Goal: Task Accomplishment & Management: Manage account settings

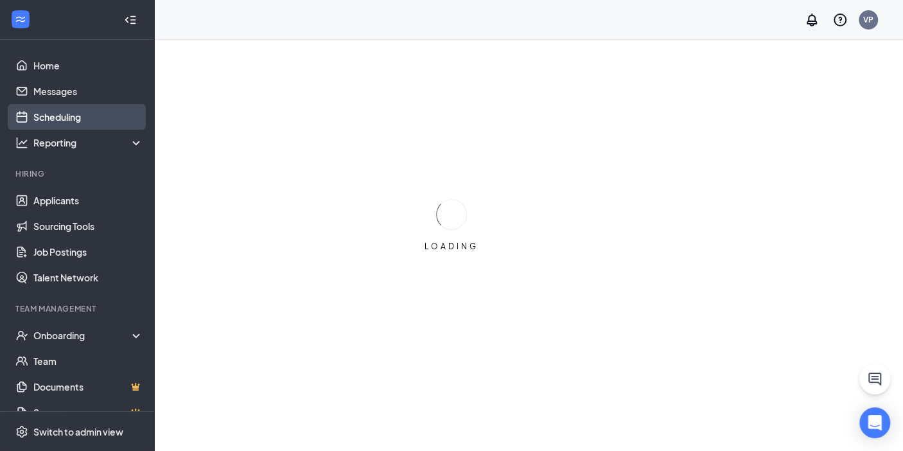
click at [64, 120] on link "Scheduling" at bounding box center [88, 117] width 110 height 26
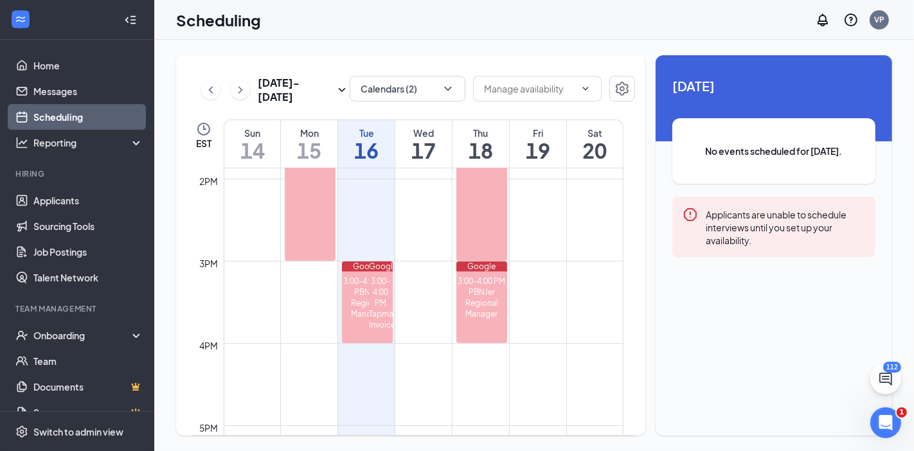
scroll to position [1181, 0]
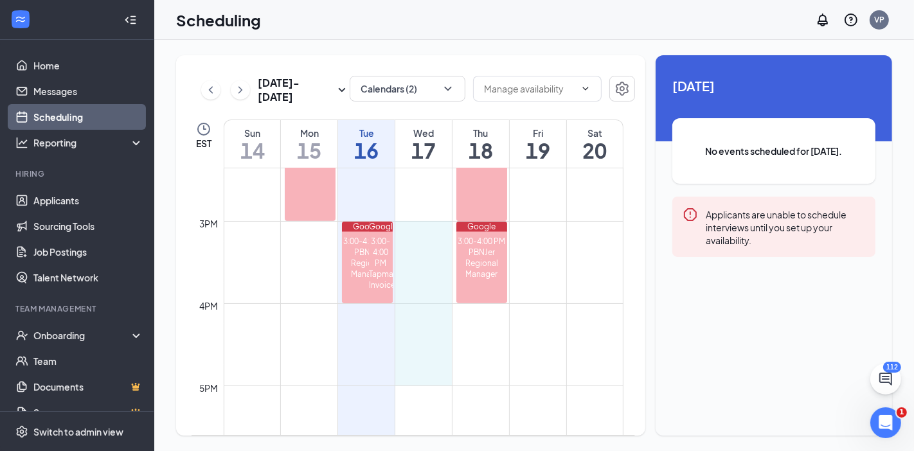
drag, startPoint x: 409, startPoint y: 223, endPoint x: 457, endPoint y: 373, distance: 158.1
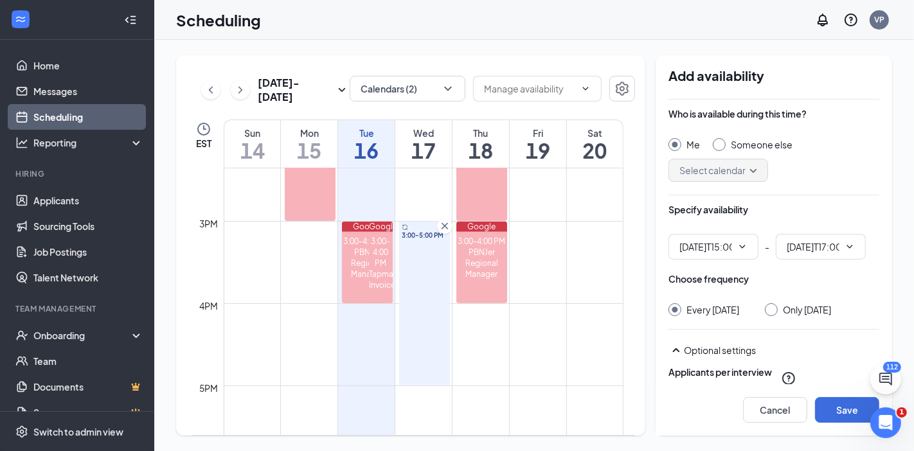
type input "03:00 PM"
type input "05:00 PM"
click at [777, 312] on div at bounding box center [771, 309] width 13 height 13
click at [774, 306] on input "Only [DATE]" at bounding box center [769, 307] width 9 height 9
radio input "true"
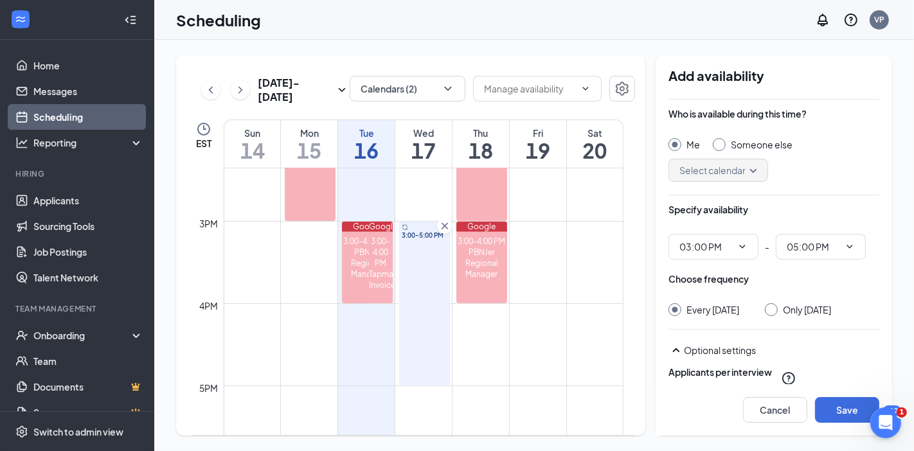
radio input "false"
click at [846, 423] on div "Cancel Save" at bounding box center [773, 409] width 236 height 51
click at [830, 406] on button "Save" at bounding box center [847, 410] width 64 height 26
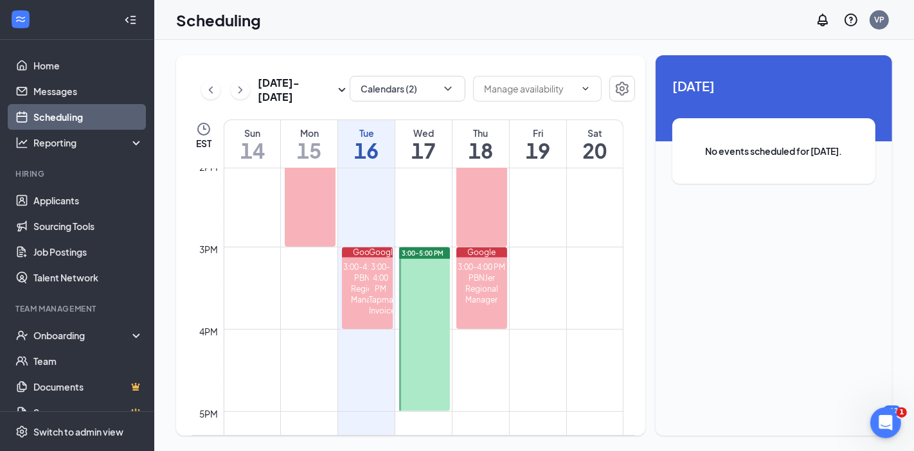
scroll to position [1155, 0]
click at [871, 250] on div "Unavailable in basic plan [DATE] No events scheduled for [DATE]." at bounding box center [773, 245] width 236 height 380
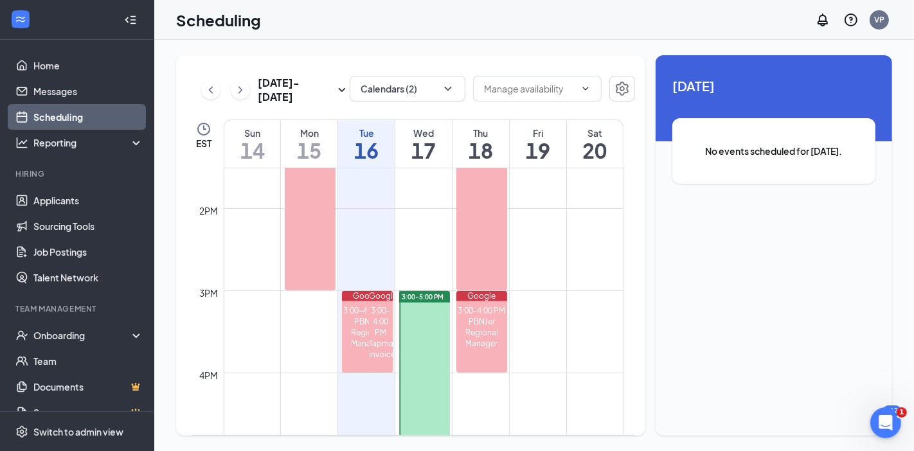
scroll to position [1122, 0]
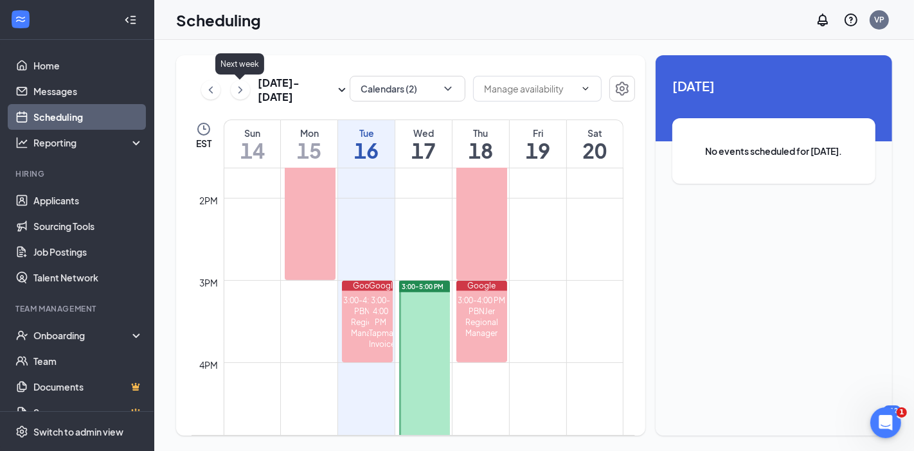
click at [240, 89] on icon "ChevronRight" at bounding box center [240, 89] width 13 height 15
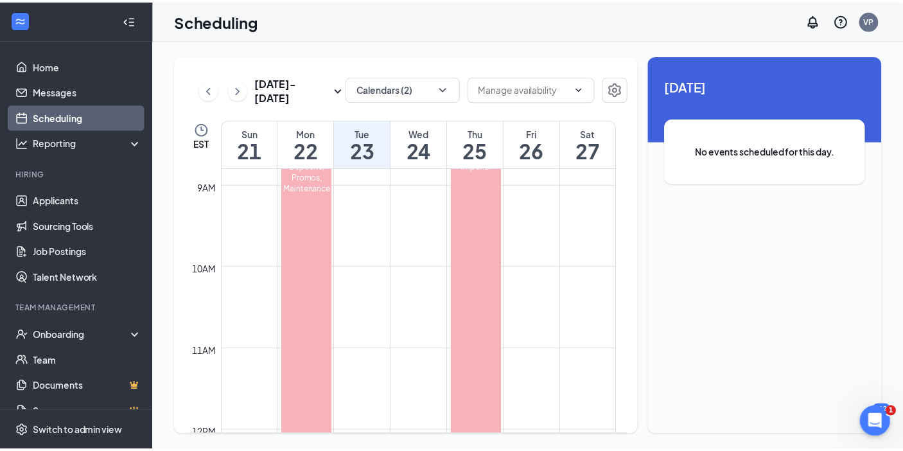
scroll to position [725, 0]
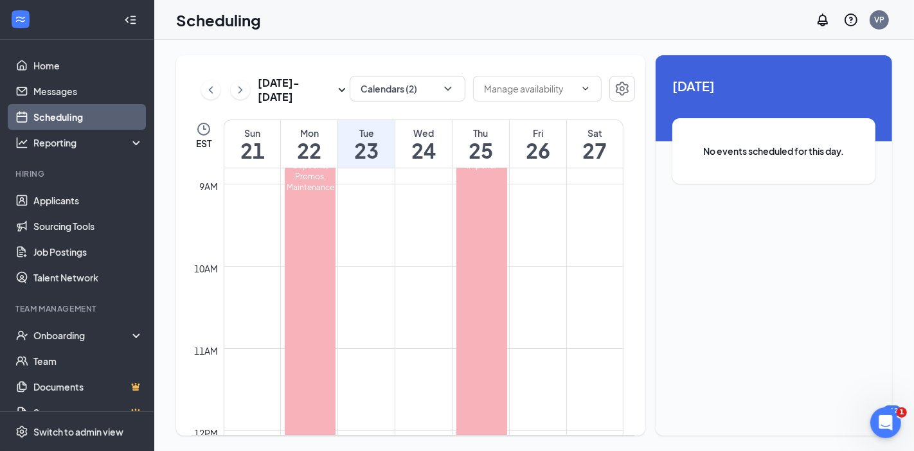
click at [257, 186] on td at bounding box center [424, 194] width 400 height 21
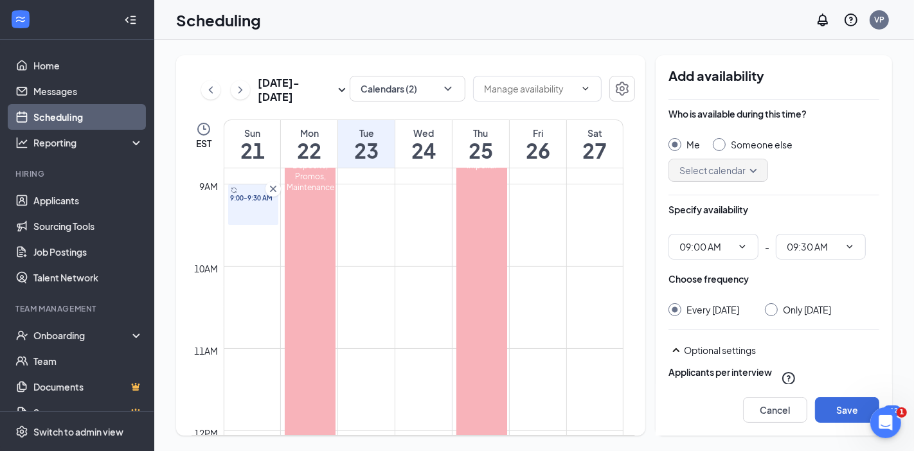
type input "09:00 AM"
type input "09:30 AM"
drag, startPoint x: 257, startPoint y: 186, endPoint x: 252, endPoint y: 272, distance: 86.9
click at [252, 272] on div "12am 1am 2am 3am 4am 5am 6am 7am 8am 9am 10am 11am 12pm 1pm 2pm 3pm 4pm 5pm 6pm…" at bounding box center [407, 431] width 432 height 1974
click at [274, 191] on link "9:00-9:30 AM" at bounding box center [253, 204] width 54 height 41
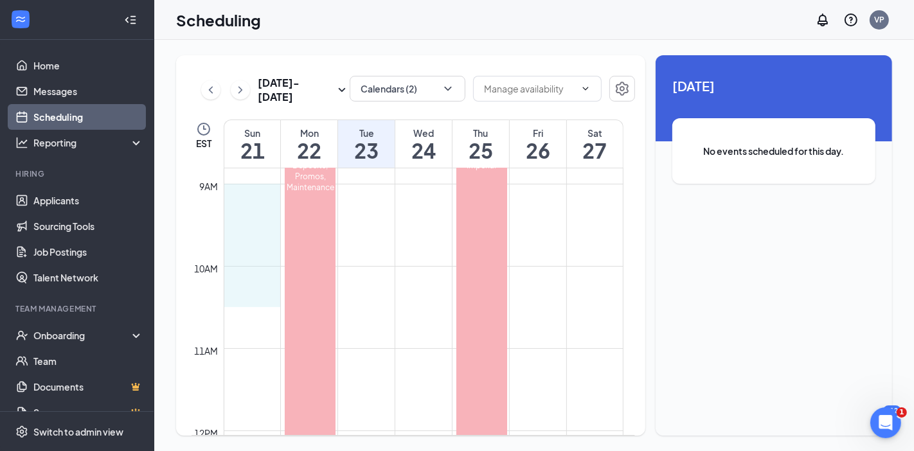
drag, startPoint x: 253, startPoint y: 191, endPoint x: 248, endPoint y: 294, distance: 102.9
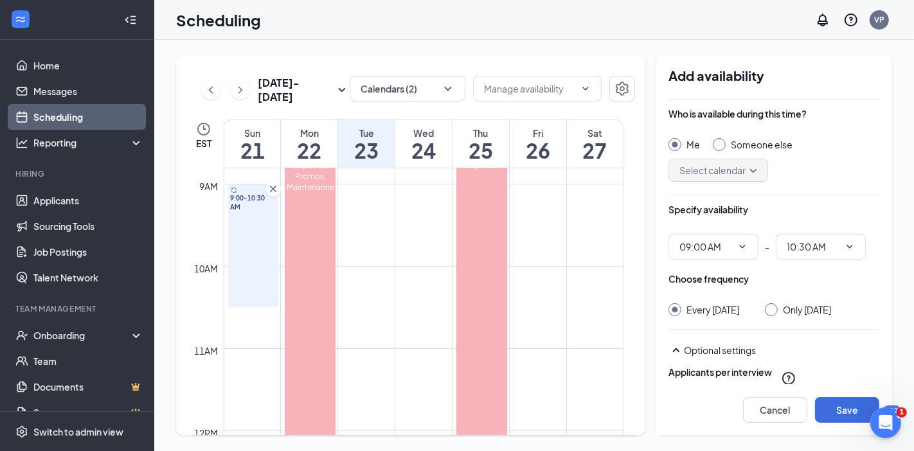
click at [797, 300] on div "Choose frequency Every [DATE] Only [DATE]" at bounding box center [773, 294] width 211 height 44
click at [791, 303] on div "Only [DATE]" at bounding box center [807, 309] width 48 height 13
click at [774, 303] on input "Only [DATE]" at bounding box center [769, 307] width 9 height 9
radio input "true"
radio input "false"
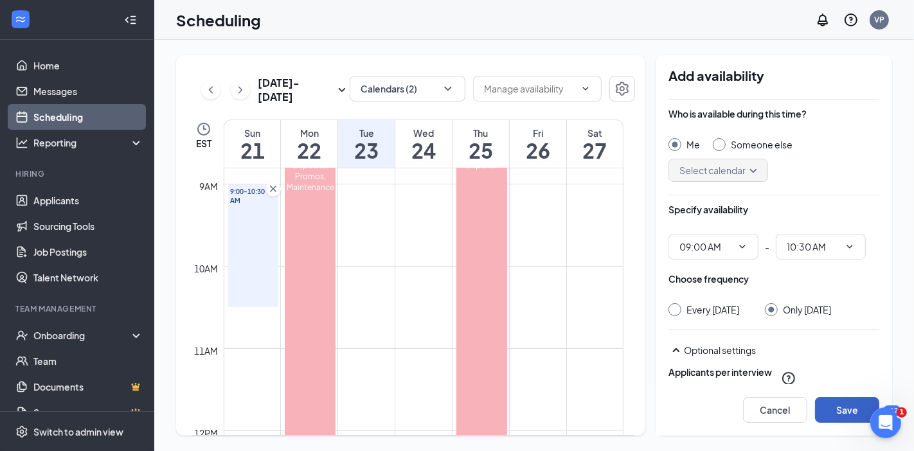
click at [833, 414] on button "Save" at bounding box center [847, 410] width 64 height 26
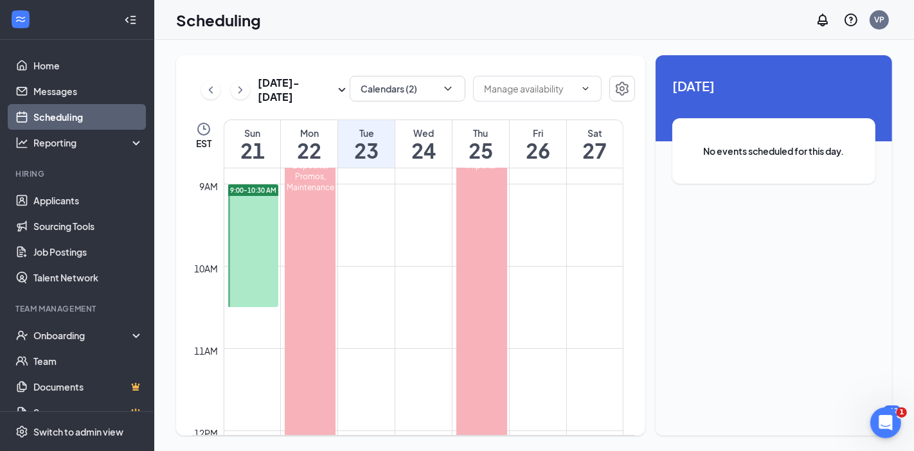
click at [773, 11] on div "Scheduling VP" at bounding box center [533, 20] width 759 height 40
click at [48, 189] on link "Applicants" at bounding box center [88, 201] width 110 height 26
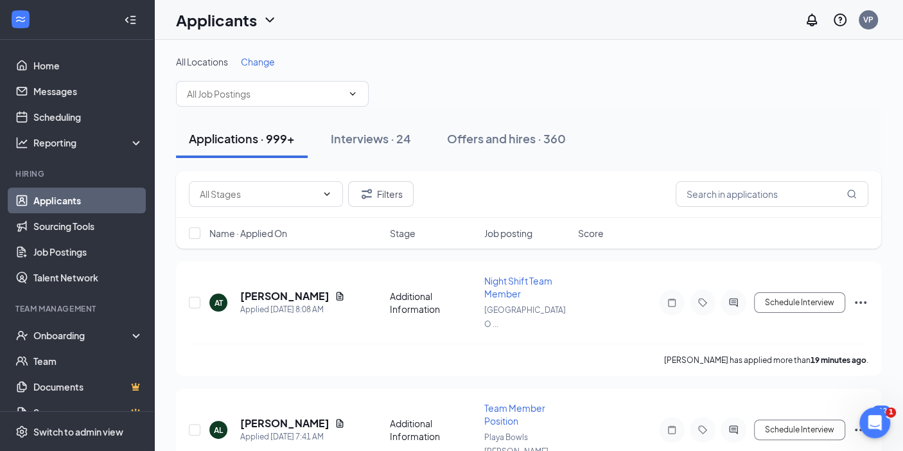
click at [262, 60] on span "Change" at bounding box center [258, 62] width 34 height 12
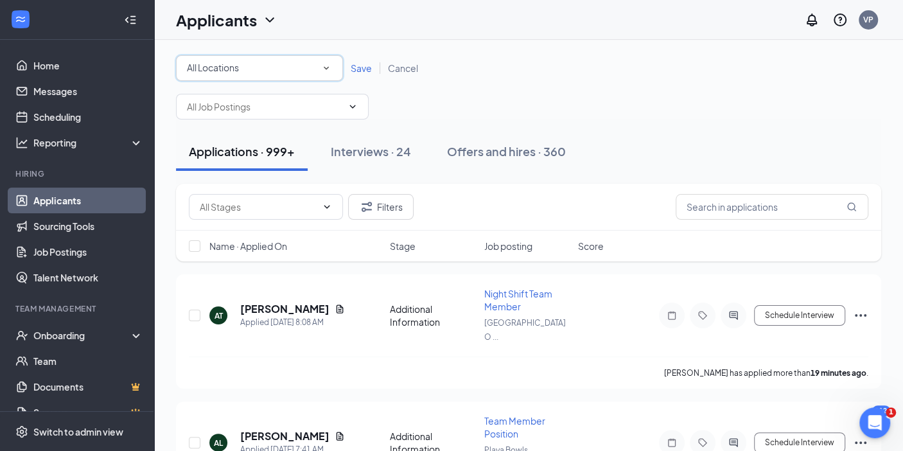
click at [253, 74] on div "All Locations" at bounding box center [259, 67] width 145 height 15
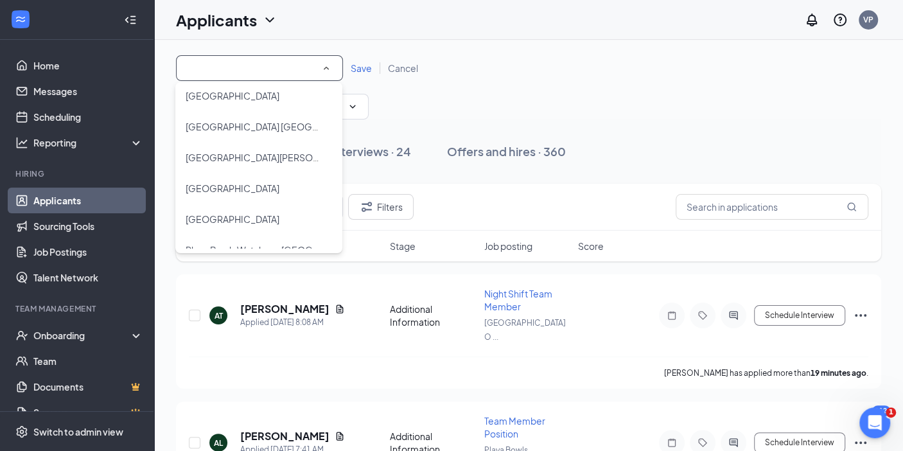
scroll to position [102, 0]
click at [238, 152] on span "[GEOGRAPHIC_DATA][PERSON_NAME]" at bounding box center [269, 156] width 167 height 12
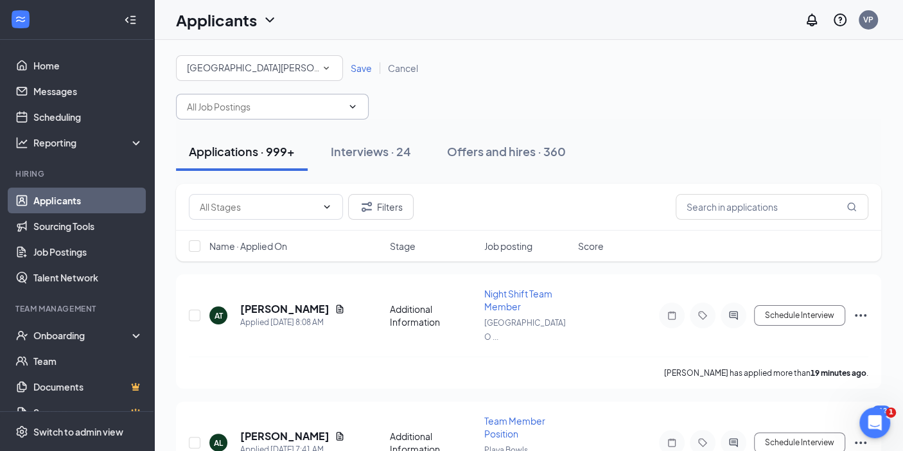
click at [268, 102] on input "text" at bounding box center [264, 107] width 155 height 14
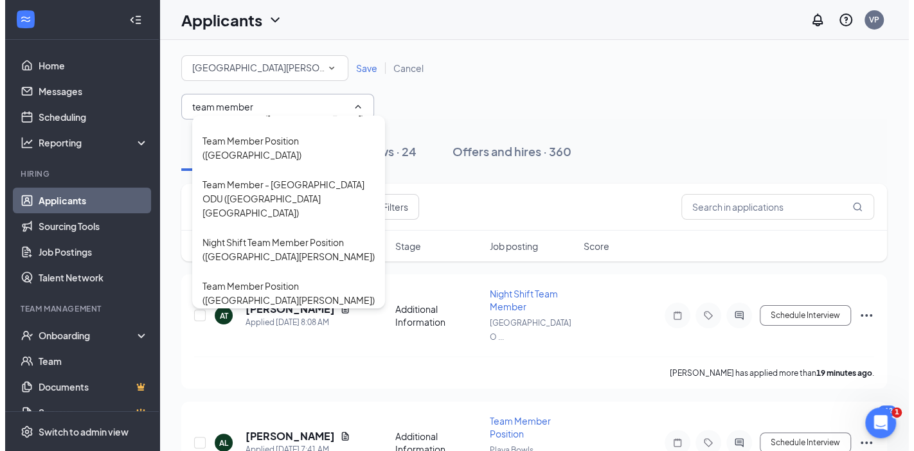
scroll to position [355, 0]
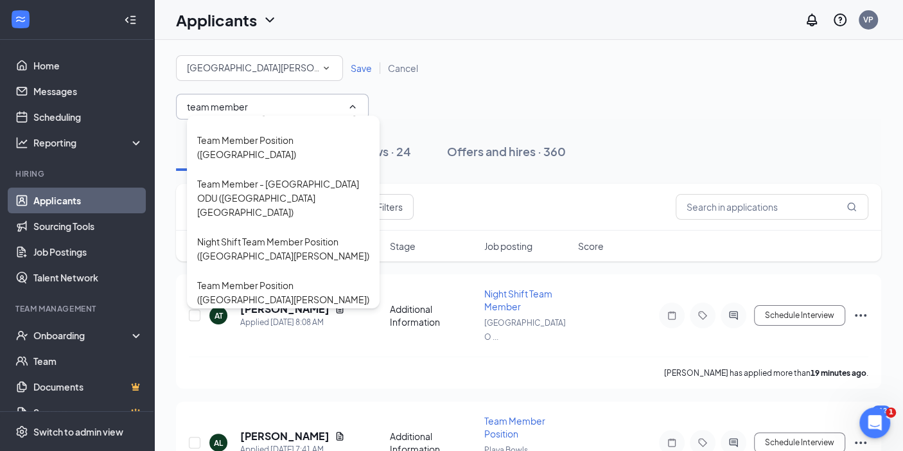
type input "team member"
click at [365, 73] on span "Save" at bounding box center [361, 68] width 21 height 12
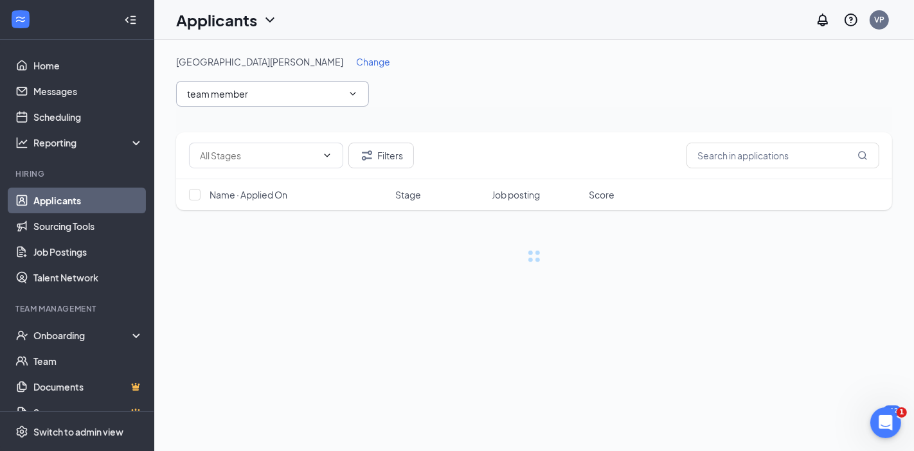
click at [330, 82] on span "team member Night Shift Team Member Position ([GEOGRAPHIC_DATA] [PERSON_NAME]) …" at bounding box center [272, 94] width 193 height 26
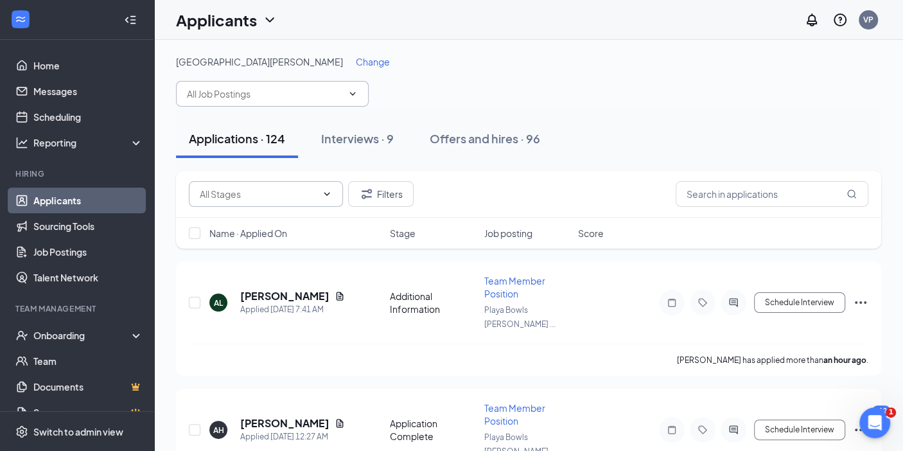
click at [314, 197] on input "text" at bounding box center [258, 194] width 117 height 14
click at [306, 252] on div "Application Complete (111)" at bounding box center [267, 247] width 114 height 14
type input "Application Complete (111)"
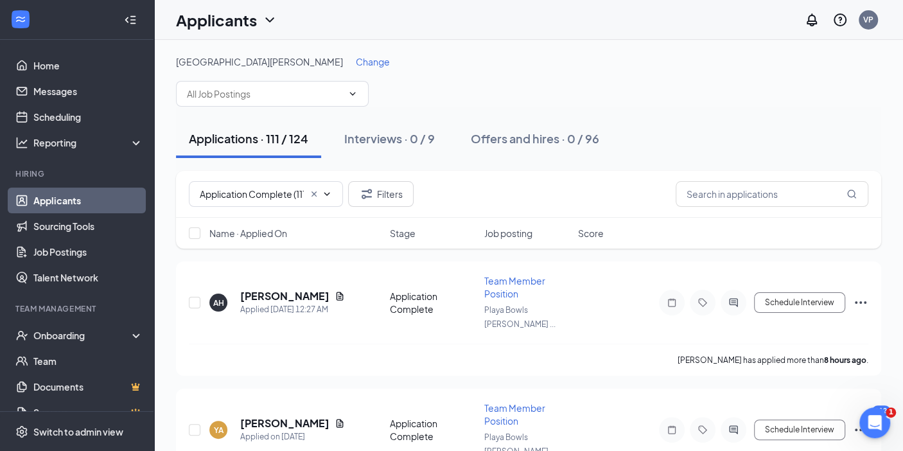
click at [255, 231] on span "Name · Applied On" at bounding box center [248, 233] width 78 height 13
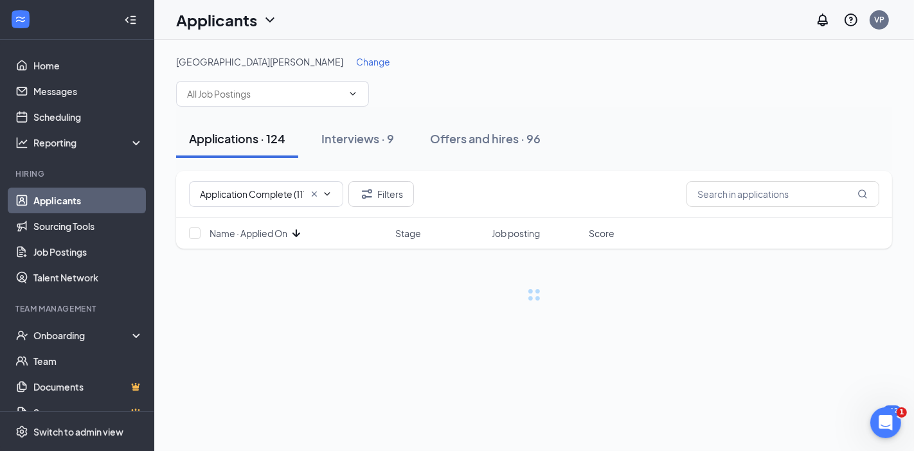
click at [255, 231] on span "Name · Applied On" at bounding box center [248, 233] width 78 height 13
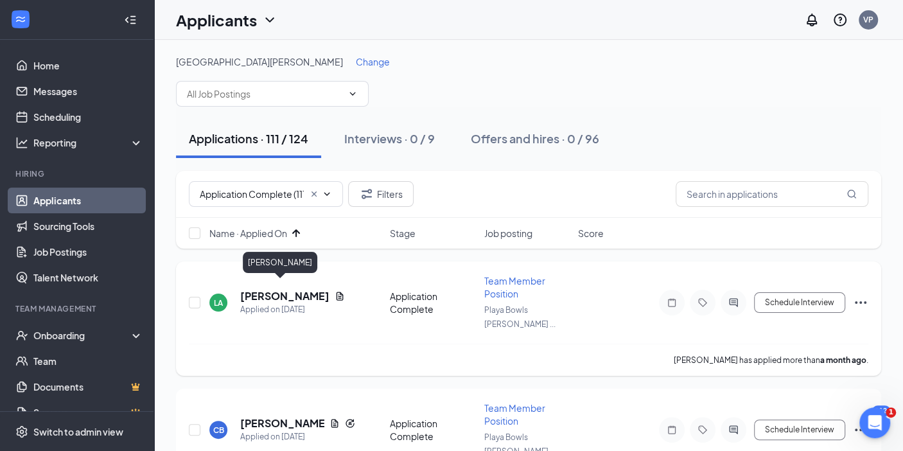
click at [267, 289] on h5 "[PERSON_NAME]" at bounding box center [284, 296] width 89 height 14
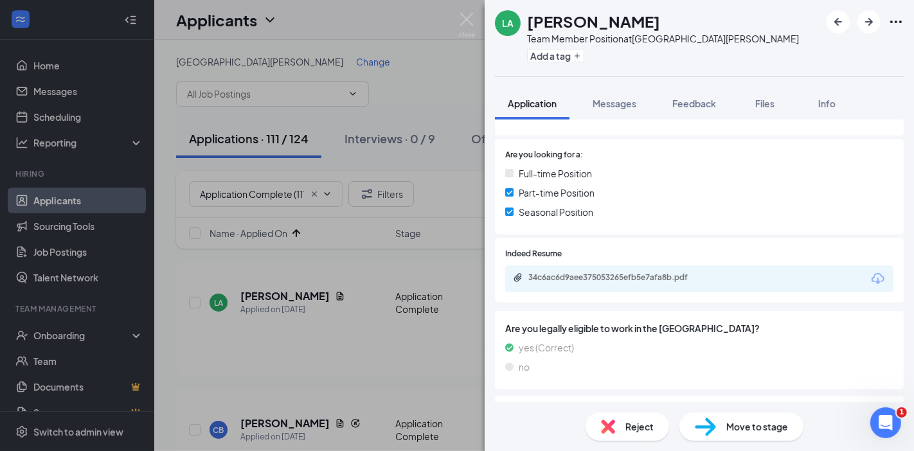
scroll to position [278, 0]
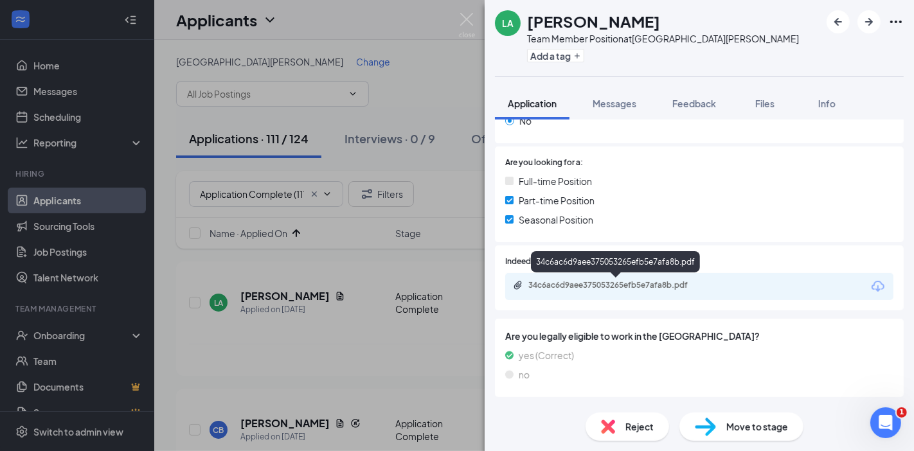
click at [623, 298] on div "34c6ac6d9aee375053265efb5e7afa8b.pdf" at bounding box center [699, 286] width 388 height 27
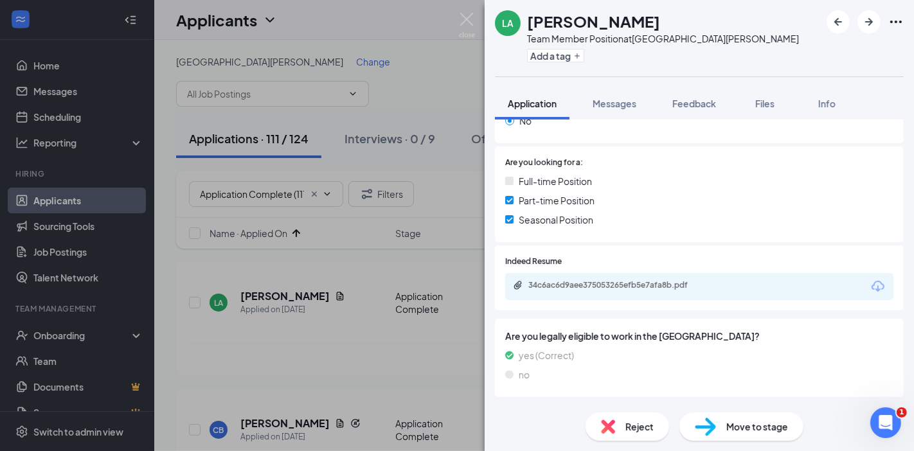
click at [617, 292] on div "34c6ac6d9aee375053265efb5e7afa8b.pdf" at bounding box center [699, 286] width 388 height 27
click at [612, 286] on div "34c6ac6d9aee375053265efb5e7afa8b.pdf" at bounding box center [618, 285] width 180 height 10
click at [646, 438] on div "Reject" at bounding box center [627, 427] width 84 height 28
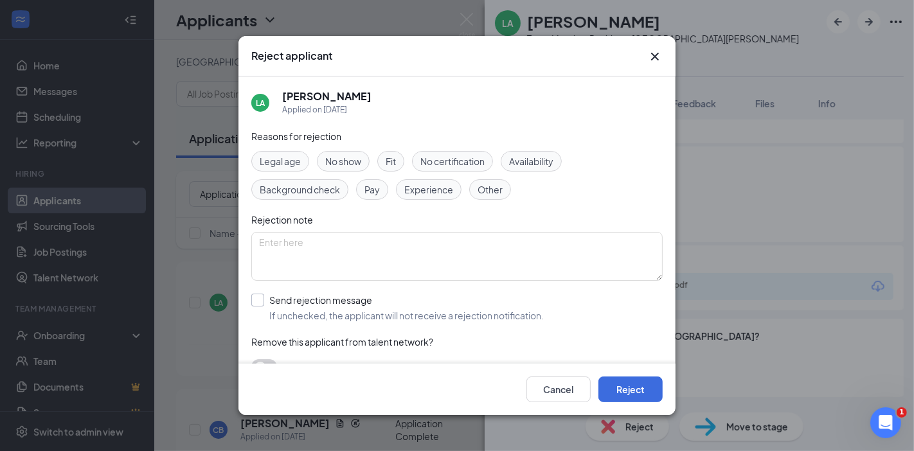
click at [310, 303] on input "Send rejection message If unchecked, the applicant will not receive a rejection…" at bounding box center [397, 308] width 292 height 28
checkbox input "true"
click at [640, 395] on button "Reject" at bounding box center [630, 390] width 64 height 26
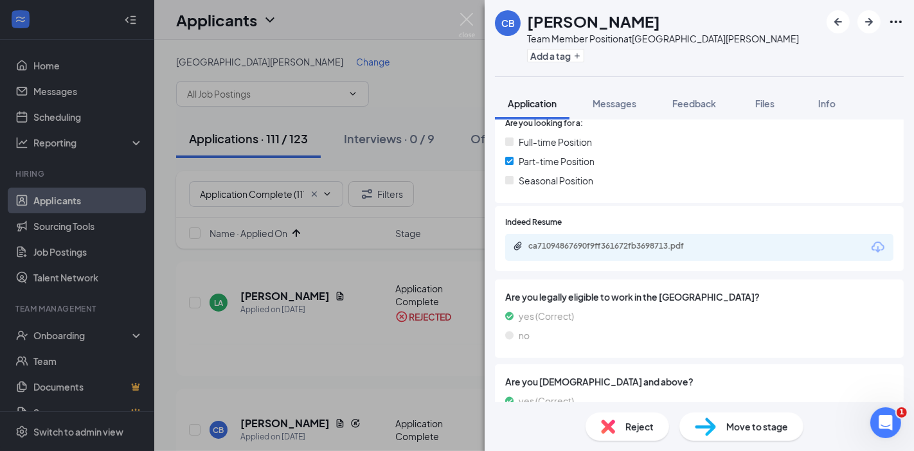
scroll to position [295, 0]
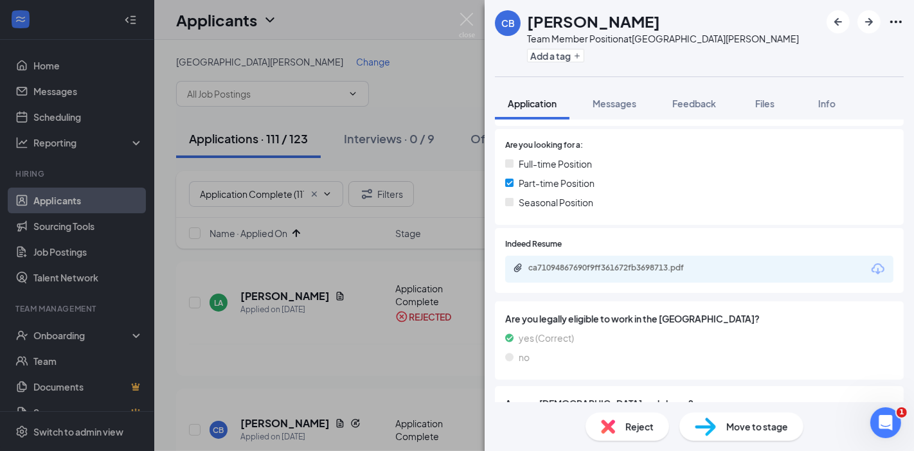
click at [664, 277] on div "ca71094867690f9ff361672fb3698713.pdf" at bounding box center [699, 269] width 388 height 27
click at [646, 263] on div "ca71094867690f9ff361672fb3698713.pdf" at bounding box center [618, 268] width 180 height 10
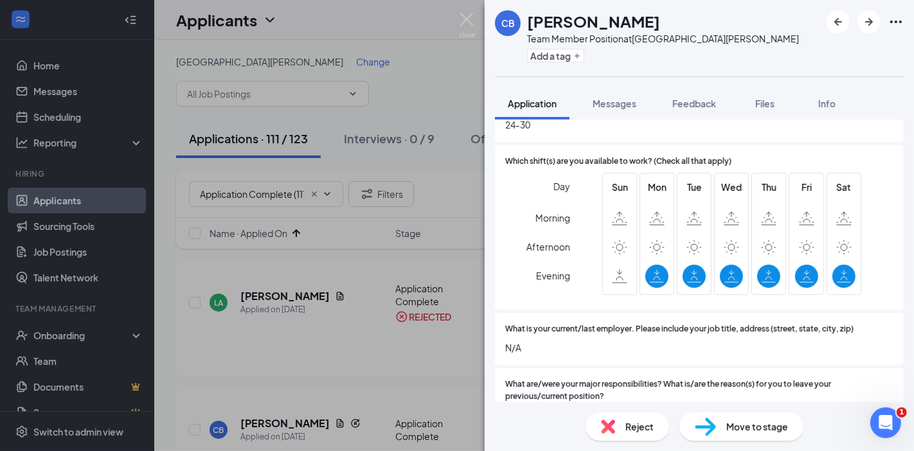
scroll to position [858, 0]
click at [873, 21] on icon "ArrowRight" at bounding box center [868, 21] width 15 height 15
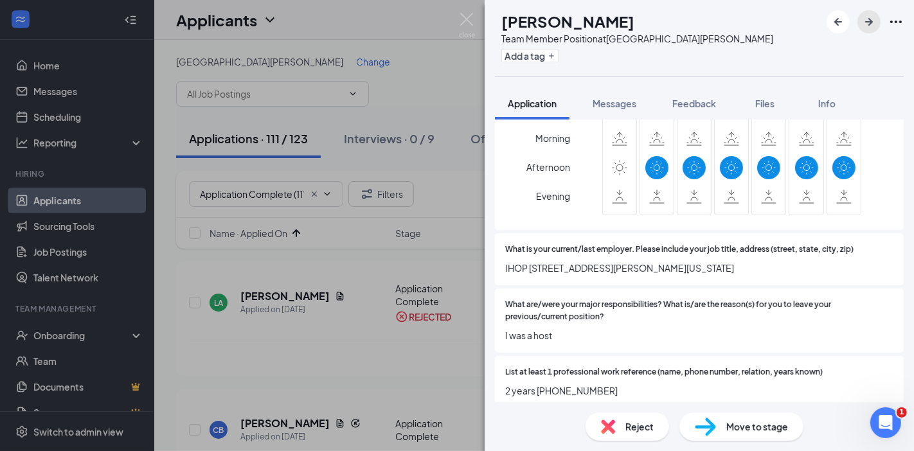
scroll to position [937, 0]
click at [610, 429] on img at bounding box center [608, 427] width 14 height 14
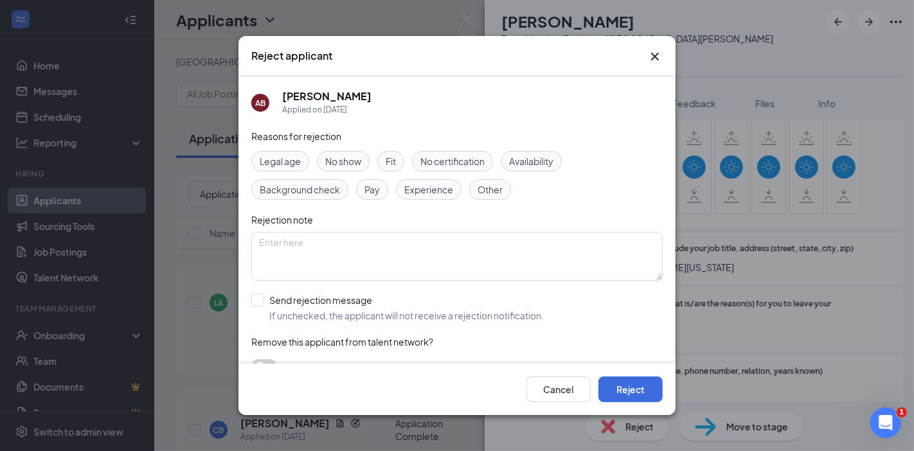
click at [307, 287] on div "Reasons for rejection Legal age No show Fit No certification Availability Backg…" at bounding box center [456, 258] width 411 height 258
click at [303, 294] on input "Send rejection message If unchecked, the applicant will not receive a rejection…" at bounding box center [397, 308] width 292 height 28
checkbox input "true"
click at [653, 390] on button "Reject" at bounding box center [630, 390] width 64 height 26
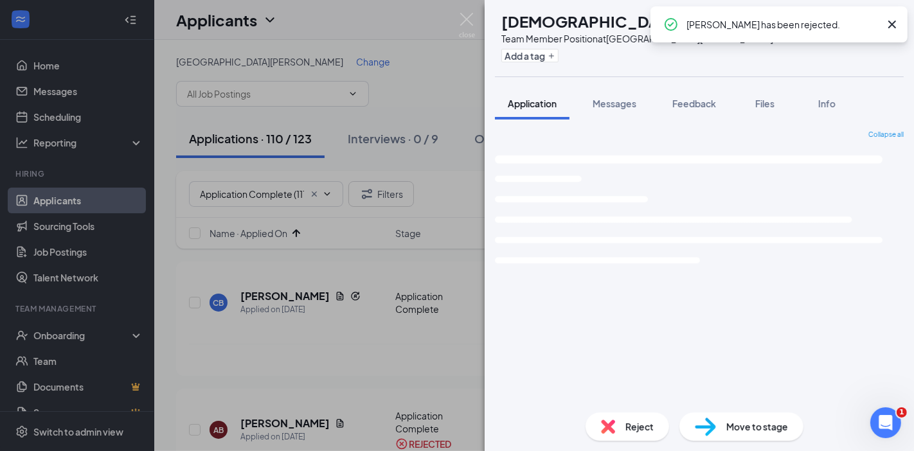
click at [711, 318] on div "Collapse all Loading interface..." at bounding box center [699, 266] width 409 height 272
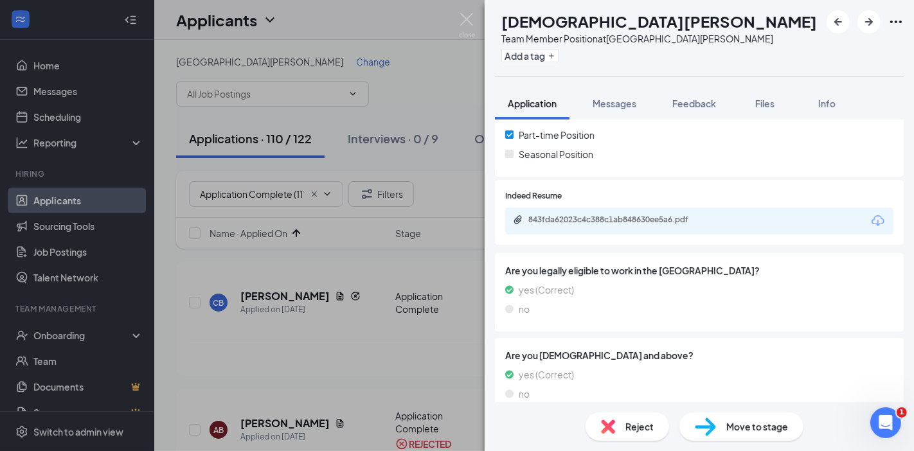
scroll to position [305, 0]
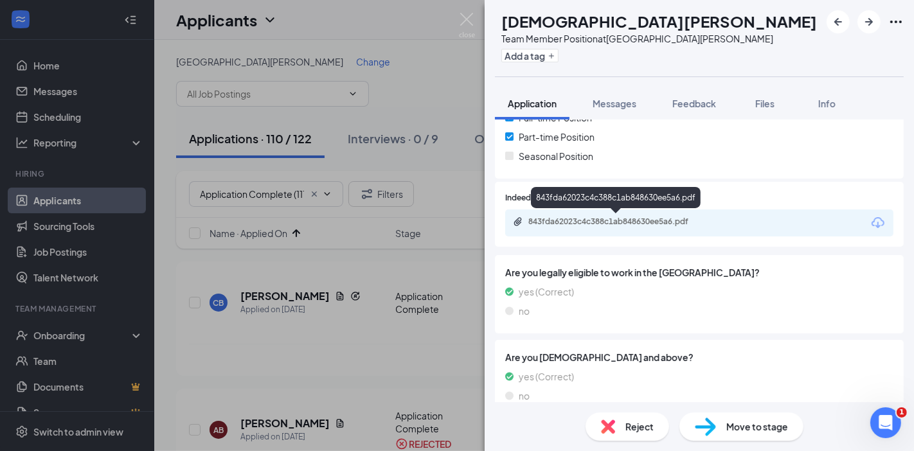
click at [569, 224] on div "843fda62023c4c388c1ab848630ee5a6.pdf" at bounding box center [618, 222] width 180 height 10
click at [632, 428] on span "Reject" at bounding box center [639, 427] width 28 height 14
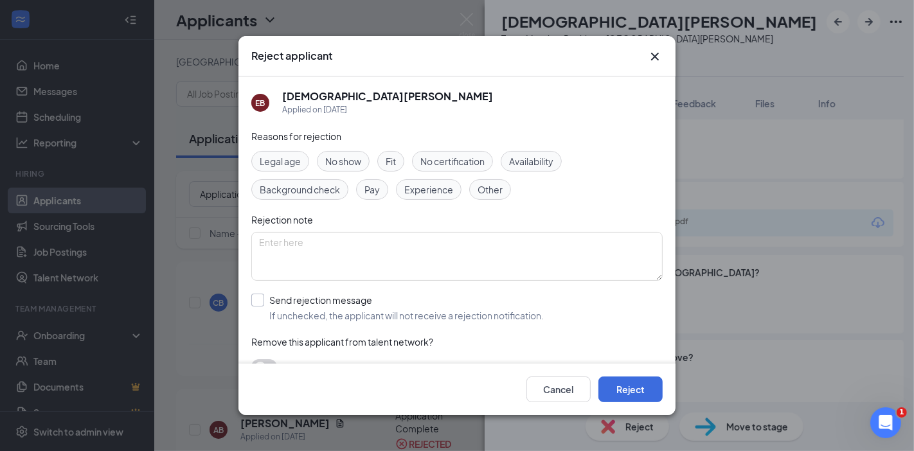
click at [330, 299] on input "Send rejection message If unchecked, the applicant will not receive a rejection…" at bounding box center [397, 308] width 292 height 28
checkbox input "true"
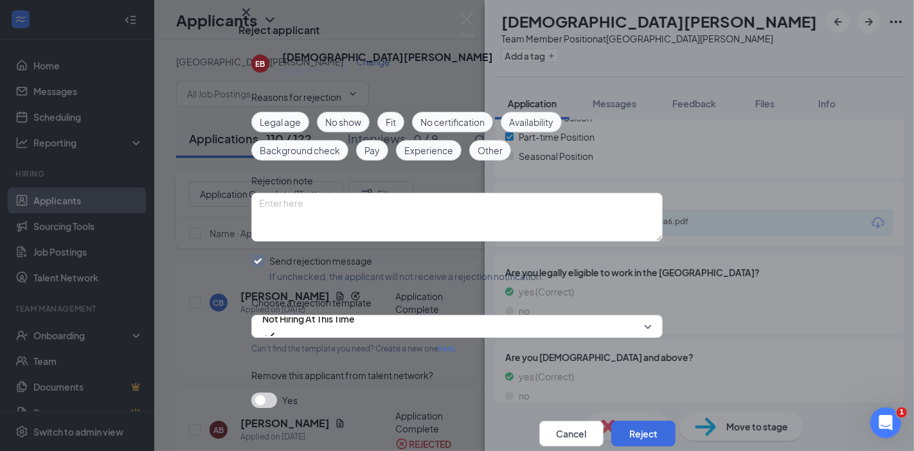
scroll to position [94, 0]
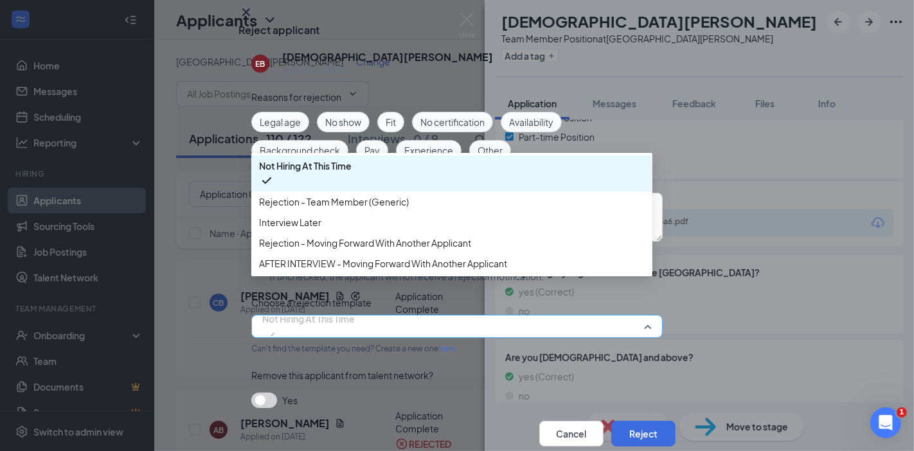
click at [355, 309] on span "Not Hiring At This Time" at bounding box center [308, 326] width 93 height 35
click at [387, 195] on span "Rejection - Team Member (Generic)" at bounding box center [334, 202] width 150 height 14
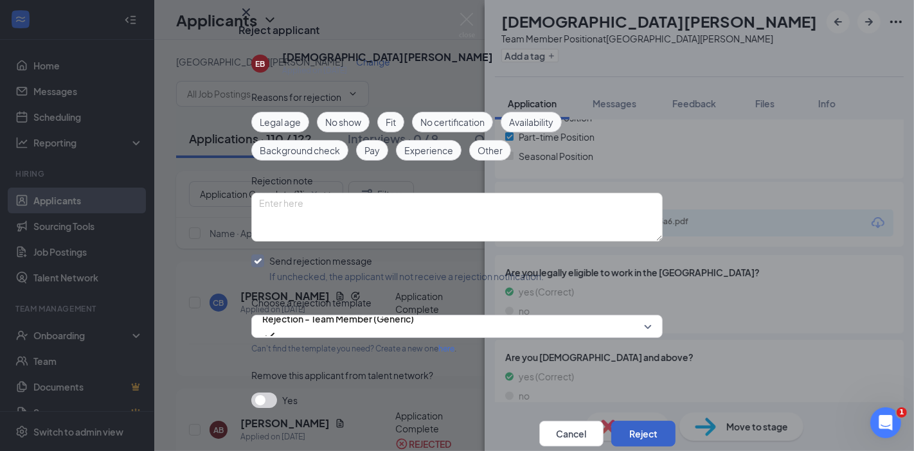
click at [632, 421] on button "Reject" at bounding box center [643, 434] width 64 height 26
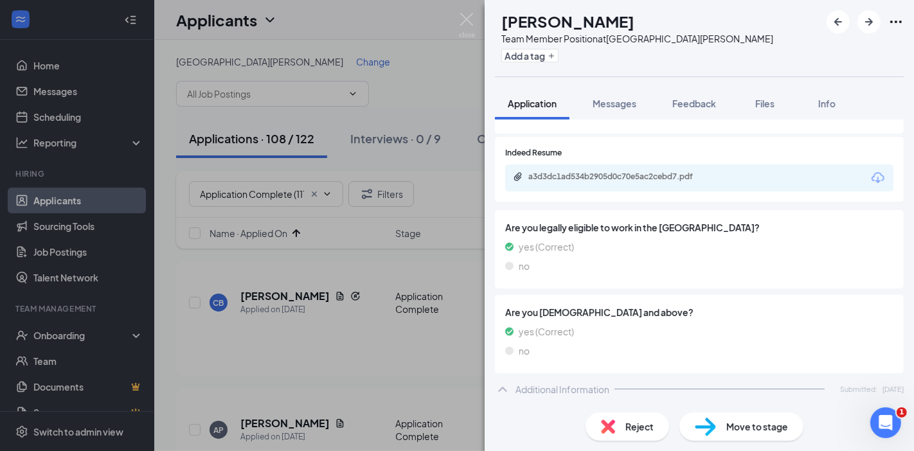
scroll to position [348, 0]
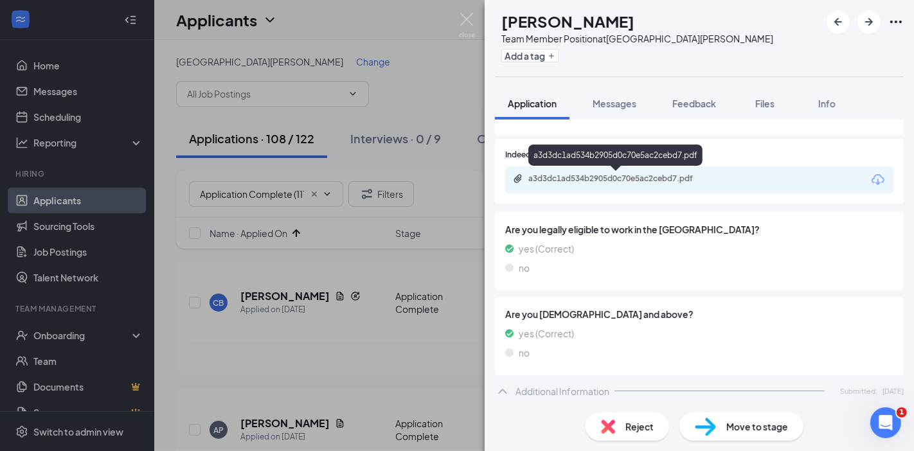
click at [560, 183] on div "a3d3dc1ad534b2905d0c70e5ac2cebd7.pdf" at bounding box center [618, 178] width 180 height 10
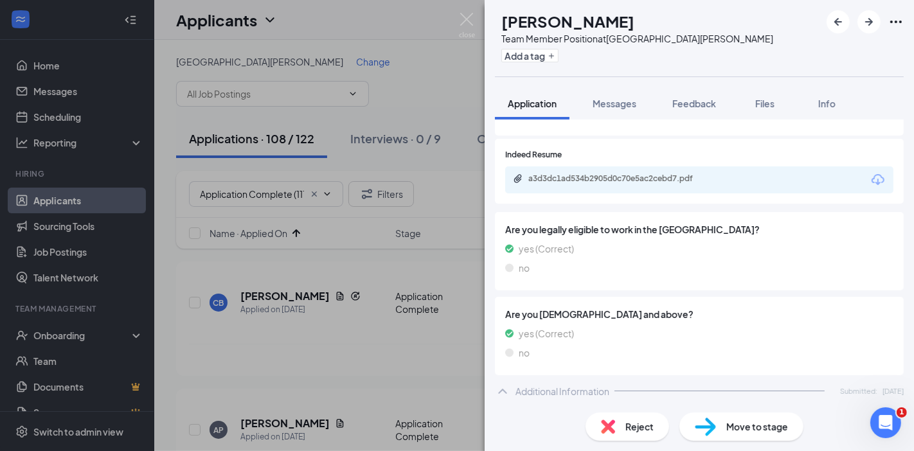
click at [632, 429] on span "Reject" at bounding box center [639, 427] width 28 height 14
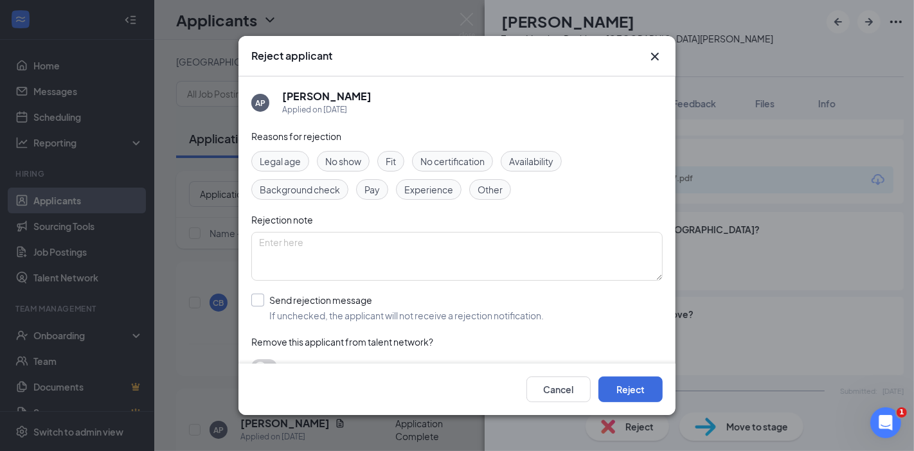
click at [319, 297] on input "Send rejection message If unchecked, the applicant will not receive a rejection…" at bounding box center [397, 308] width 292 height 28
checkbox input "true"
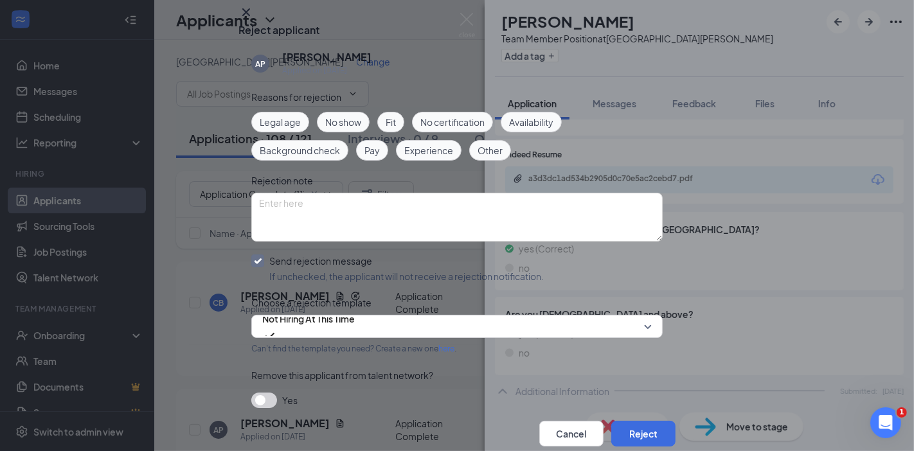
scroll to position [74, 0]
click at [310, 309] on span "Not Hiring At This Time" at bounding box center [308, 318] width 93 height 19
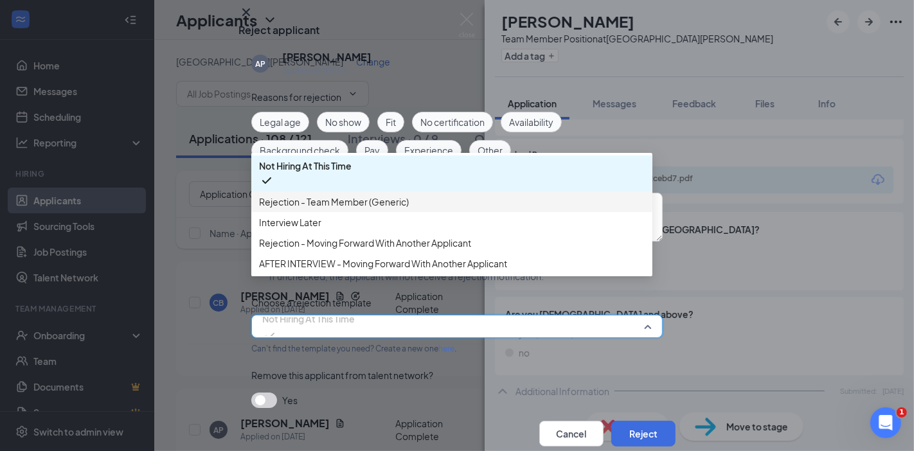
click at [311, 195] on span "Rejection - Team Member (Generic)" at bounding box center [334, 202] width 150 height 14
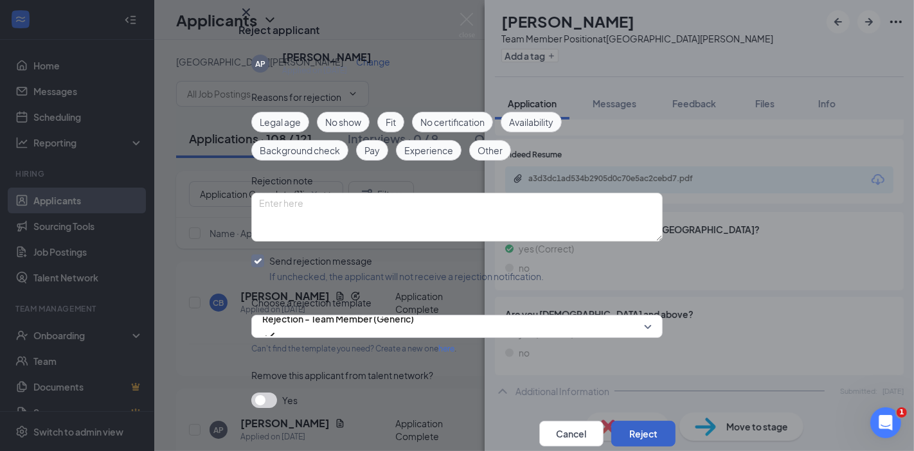
click at [625, 421] on button "Reject" at bounding box center [643, 434] width 64 height 26
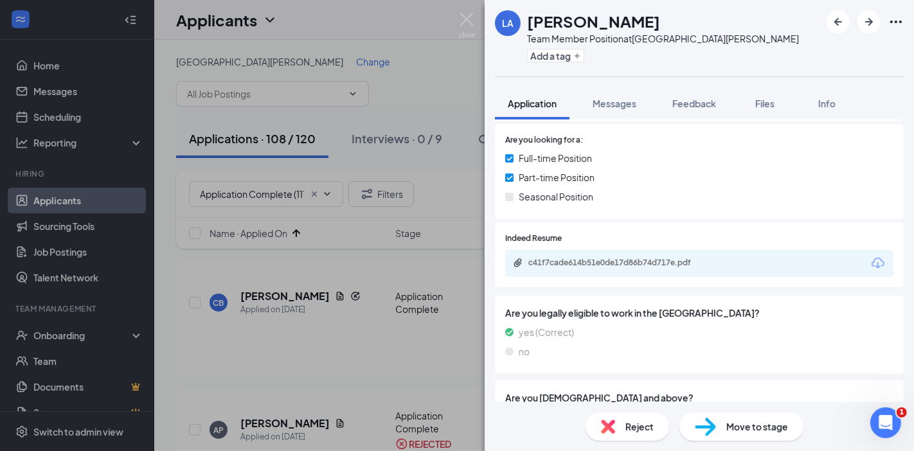
scroll to position [269, 0]
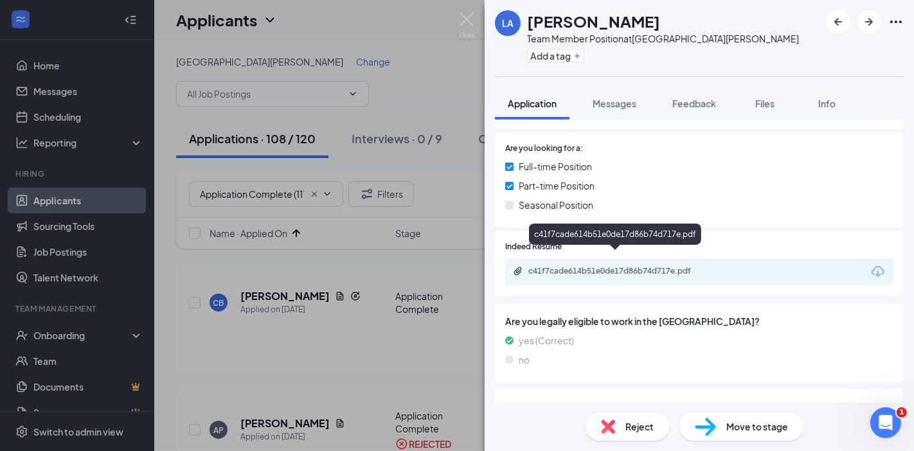
click at [605, 266] on div "c41f7cade614b51e0de17d86b74d717e.pdf" at bounding box center [618, 271] width 180 height 10
click at [639, 440] on div "Reject" at bounding box center [627, 427] width 84 height 28
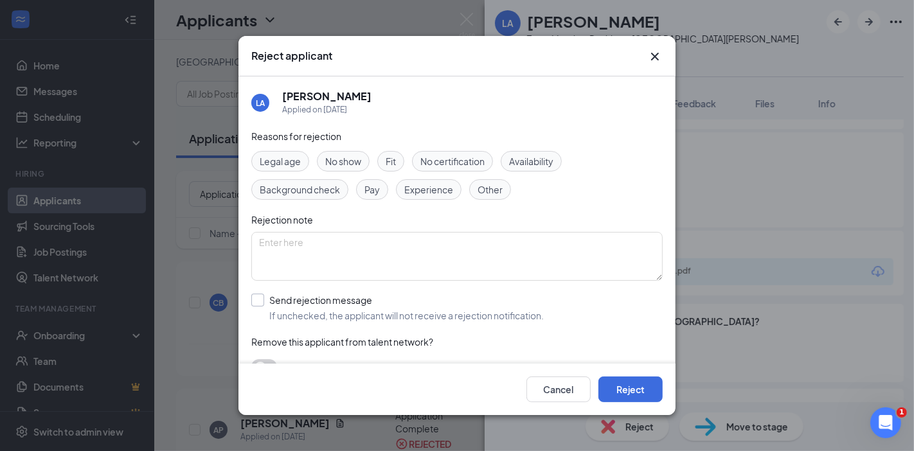
click at [319, 296] on input "Send rejection message If unchecked, the applicant will not receive a rejection…" at bounding box center [397, 308] width 292 height 28
checkbox input "true"
click at [621, 377] on button "Reject" at bounding box center [630, 390] width 64 height 26
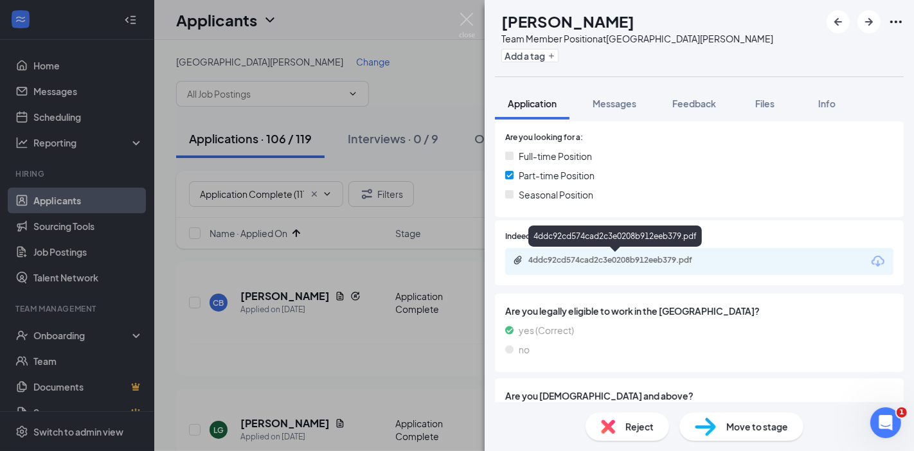
scroll to position [312, 0]
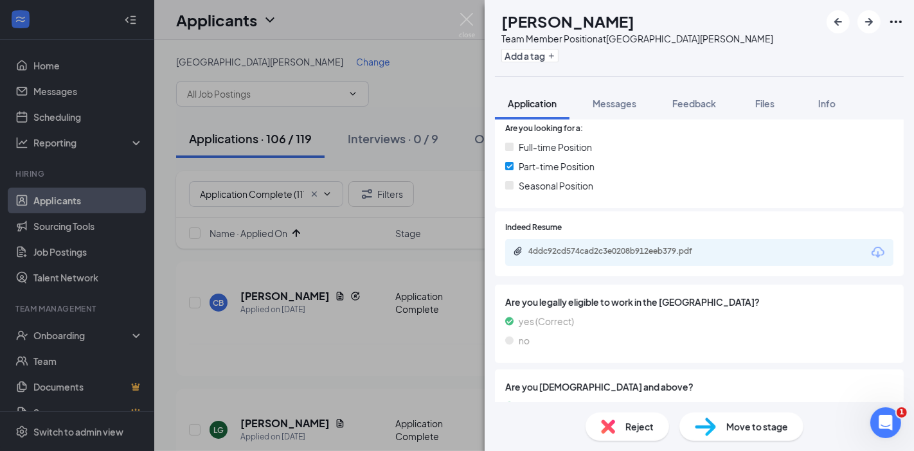
click at [635, 255] on div "4ddc92cd574cad2c3e0208b912eeb379.pdf" at bounding box center [618, 251] width 180 height 10
click at [634, 429] on span "Reject" at bounding box center [639, 427] width 28 height 14
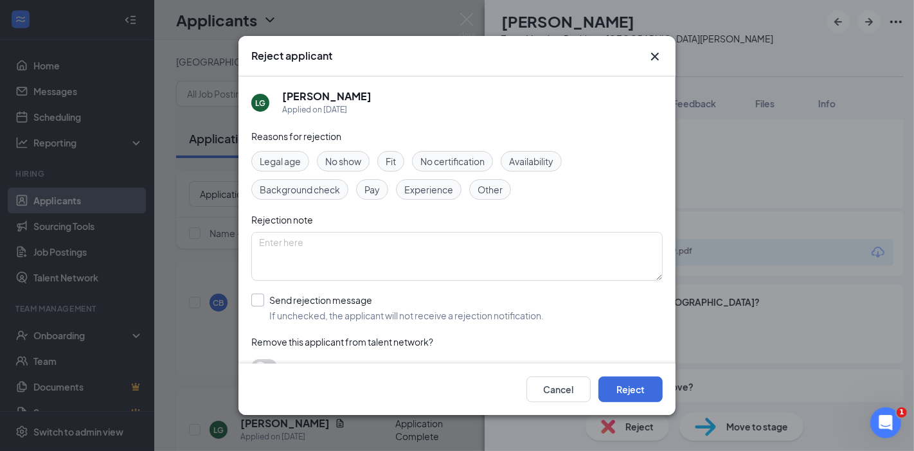
click at [366, 314] on input "Send rejection message If unchecked, the applicant will not receive a rejection…" at bounding box center [397, 308] width 292 height 28
checkbox input "true"
click at [355, 358] on span "Not Hiring At This Time" at bounding box center [308, 365] width 93 height 35
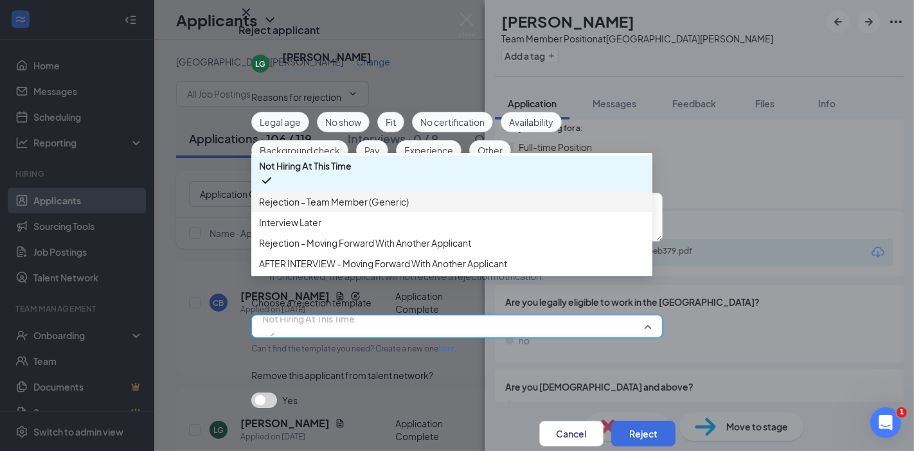
click at [339, 209] on span "Rejection - Team Member (Generic)" at bounding box center [334, 202] width 150 height 14
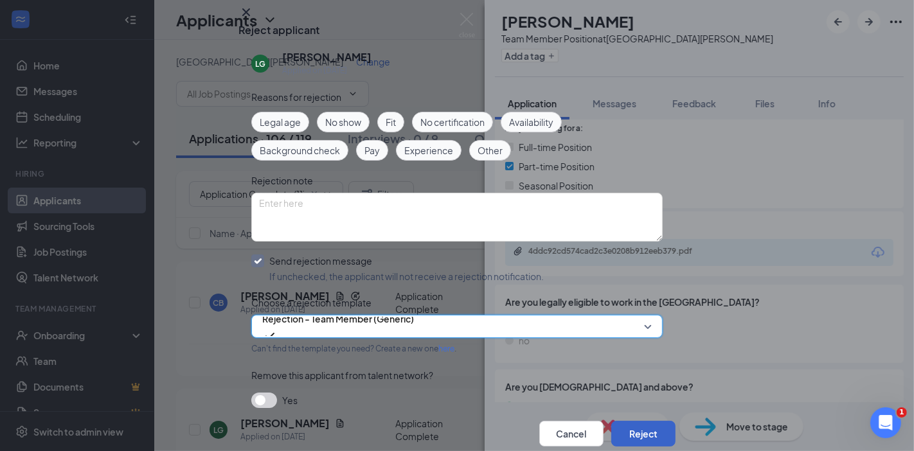
click at [639, 421] on button "Reject" at bounding box center [643, 434] width 64 height 26
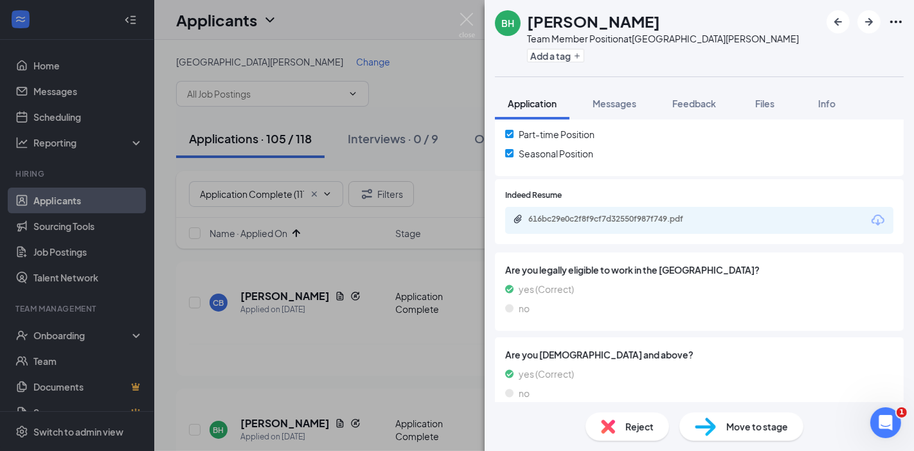
scroll to position [343, 0]
click at [594, 215] on div "616bc29e0c2f8f9cf7d32550f987f749.pdf" at bounding box center [618, 220] width 180 height 10
click at [620, 431] on div "Reject" at bounding box center [627, 427] width 84 height 28
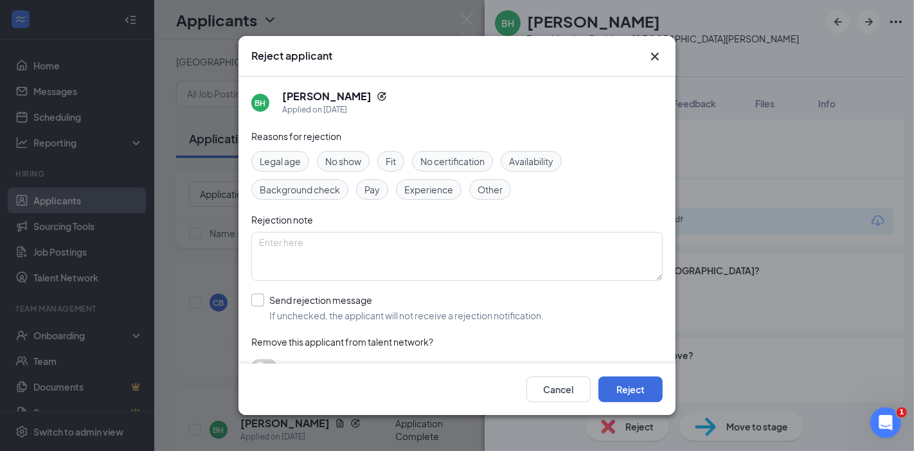
click at [299, 305] on input "Send rejection message If unchecked, the applicant will not receive a rejection…" at bounding box center [397, 308] width 292 height 28
checkbox input "true"
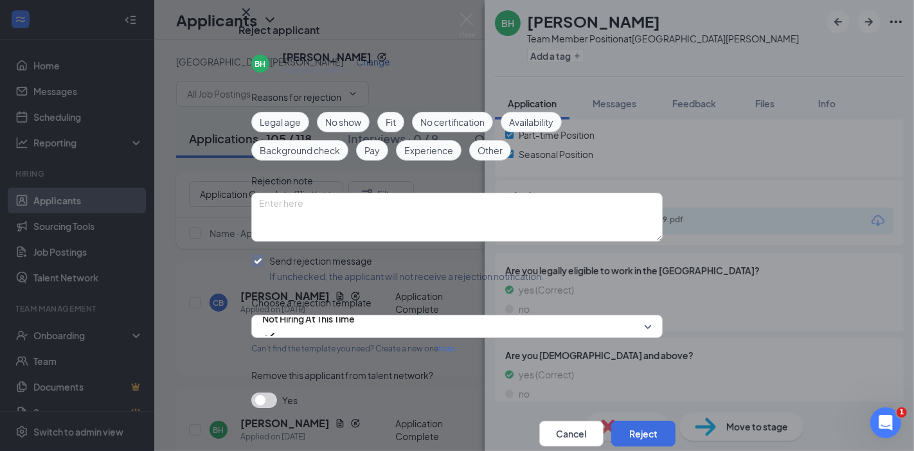
scroll to position [75, 0]
click at [302, 315] on input "search" at bounding box center [452, 326] width 387 height 22
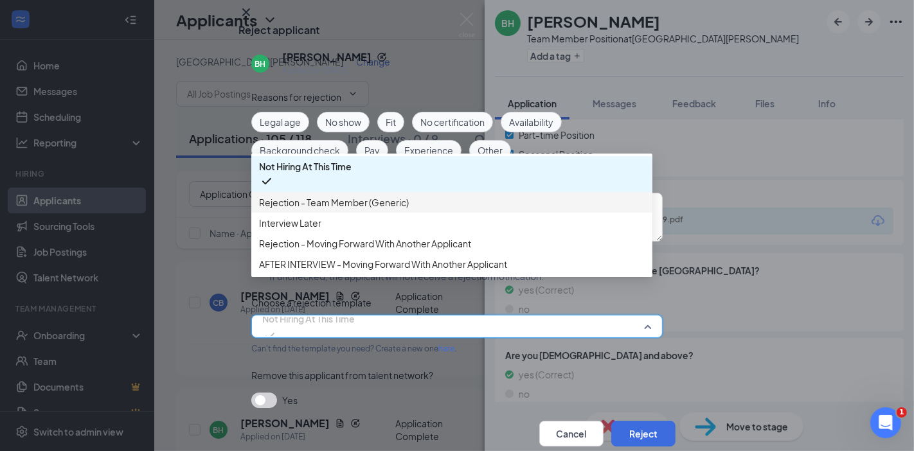
click at [323, 195] on span "Rejection - Team Member (Generic)" at bounding box center [334, 202] width 150 height 14
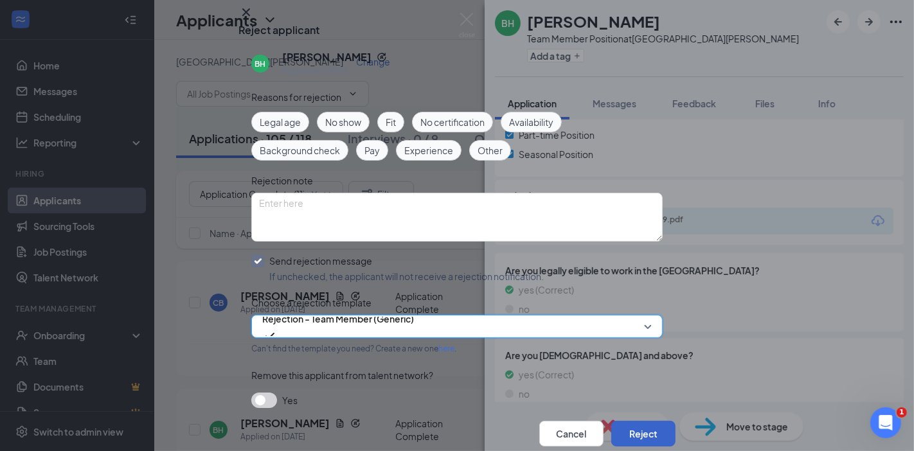
click at [638, 421] on button "Reject" at bounding box center [643, 434] width 64 height 26
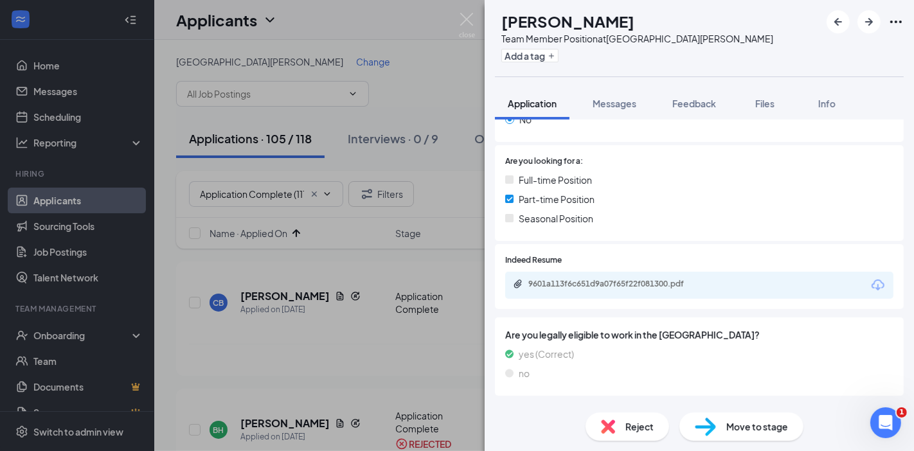
scroll to position [281, 0]
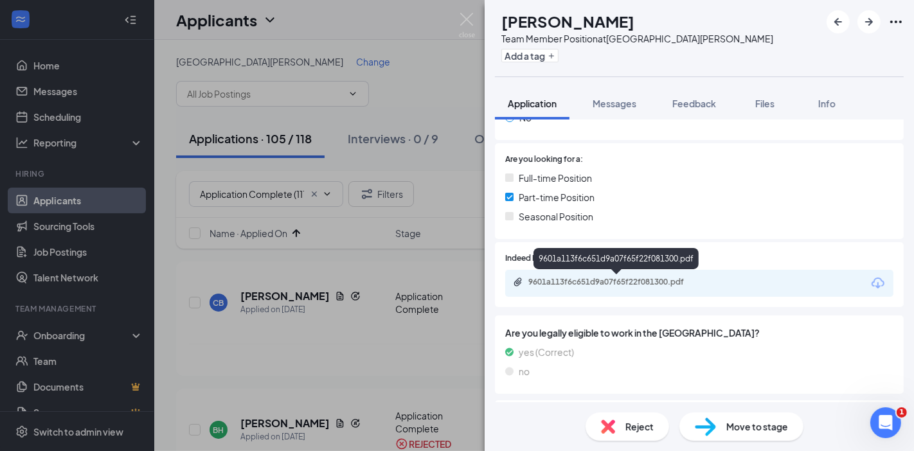
click at [604, 279] on div "9601a113f6c651d9a07f65f22f081300.pdf" at bounding box center [618, 282] width 180 height 10
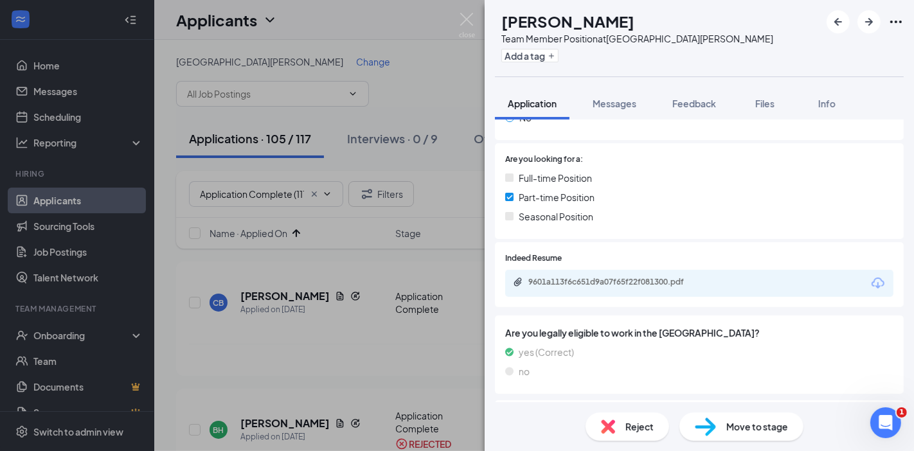
click at [612, 436] on div "Reject" at bounding box center [627, 427] width 84 height 28
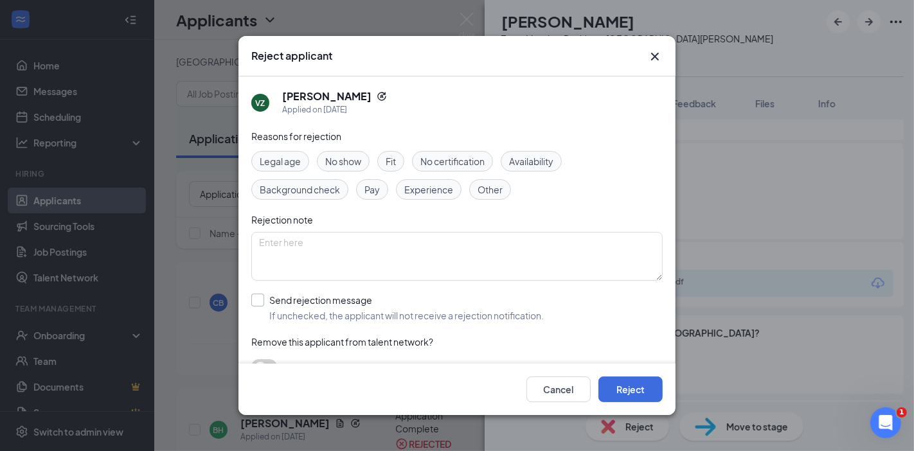
click at [348, 294] on input "Send rejection message If unchecked, the applicant will not receive a rejection…" at bounding box center [397, 308] width 292 height 28
checkbox input "true"
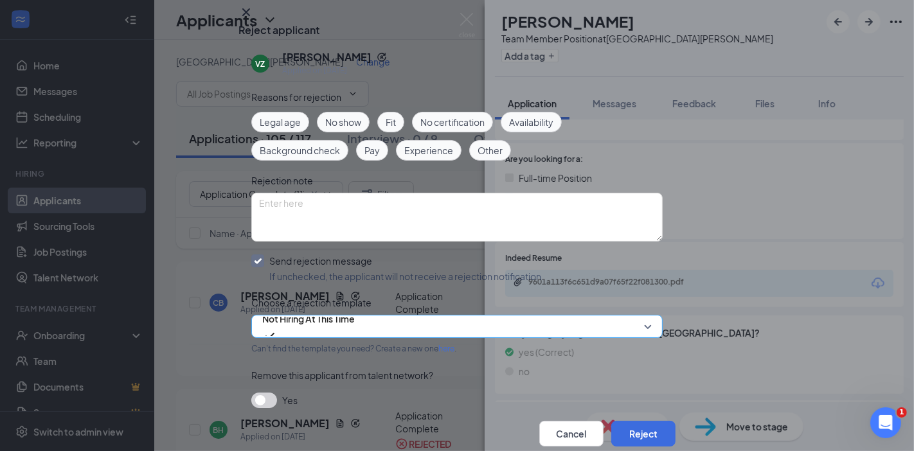
click at [332, 309] on span "Not Hiring At This Time" at bounding box center [308, 318] width 93 height 19
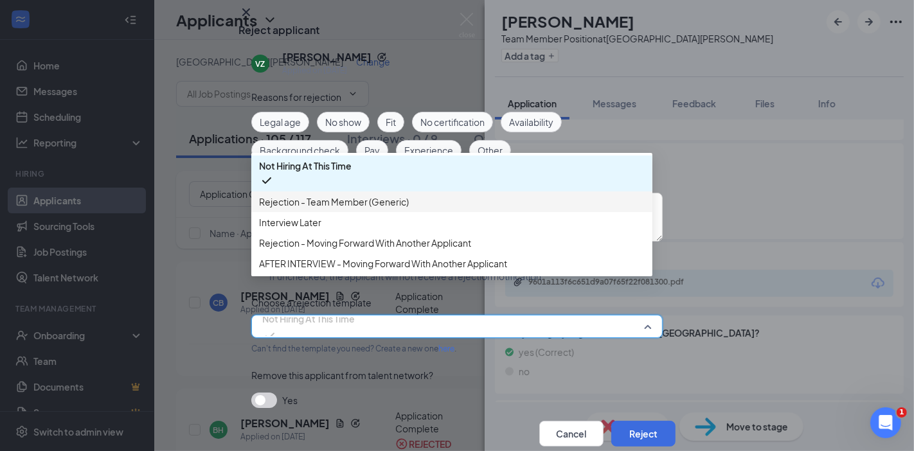
click at [315, 195] on span "Rejection - Team Member (Generic)" at bounding box center [334, 202] width 150 height 14
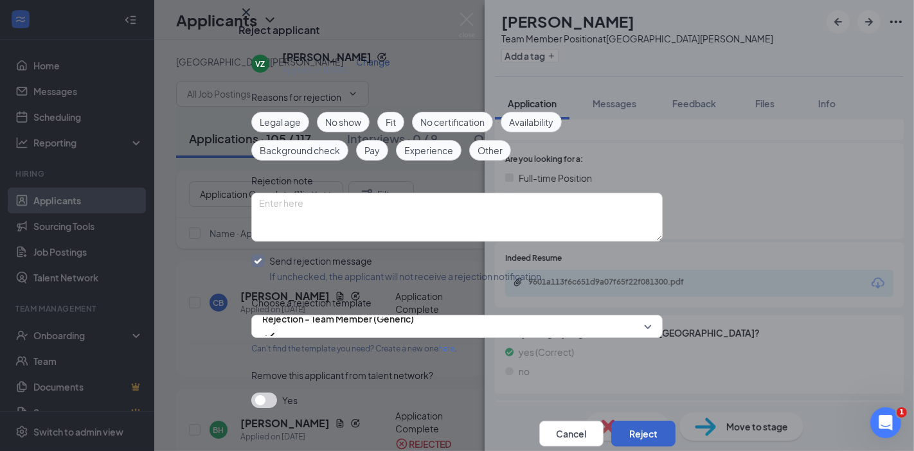
click at [612, 421] on button "Reject" at bounding box center [643, 434] width 64 height 26
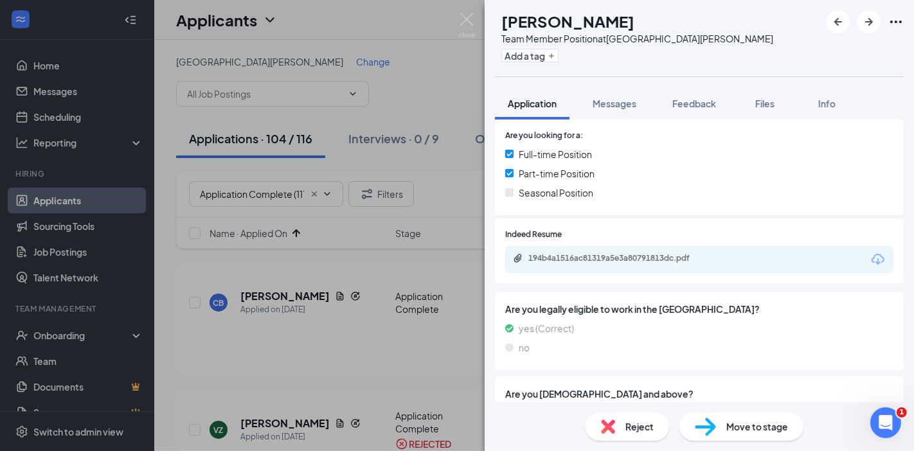
scroll to position [268, 0]
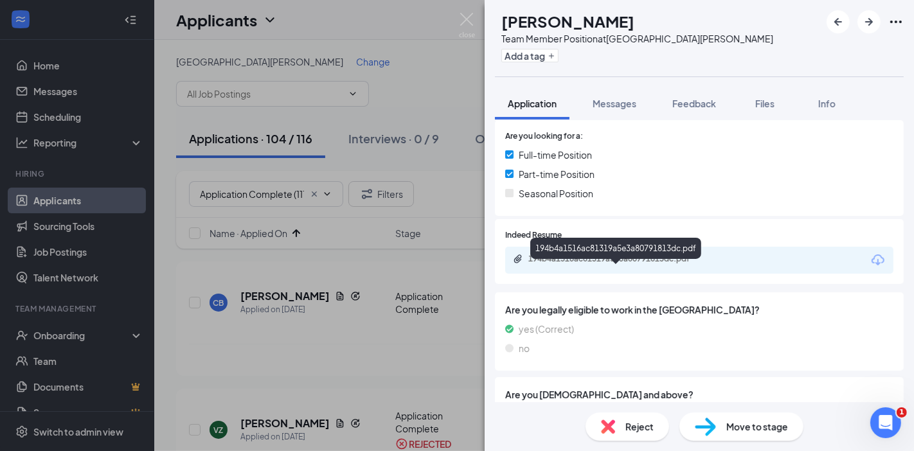
click at [634, 264] on div "194b4a1516ac81319a5e3a80791813dc.pdf" at bounding box center [618, 259] width 180 height 10
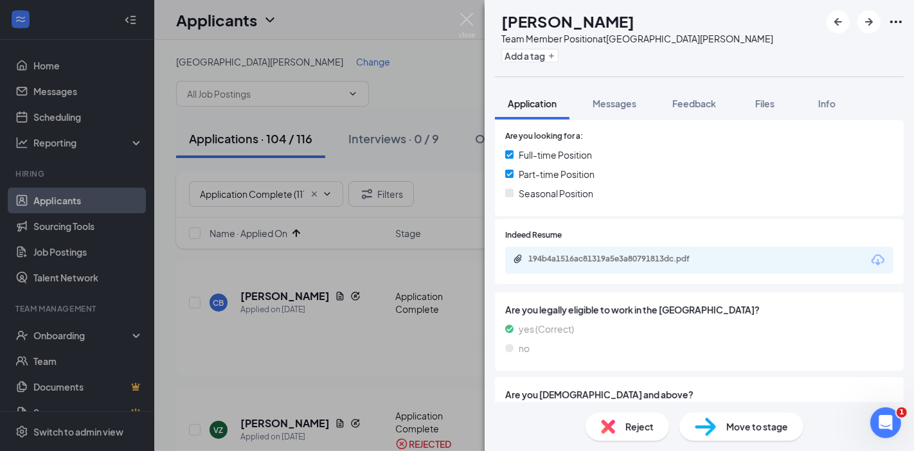
click at [611, 422] on img at bounding box center [608, 427] width 14 height 14
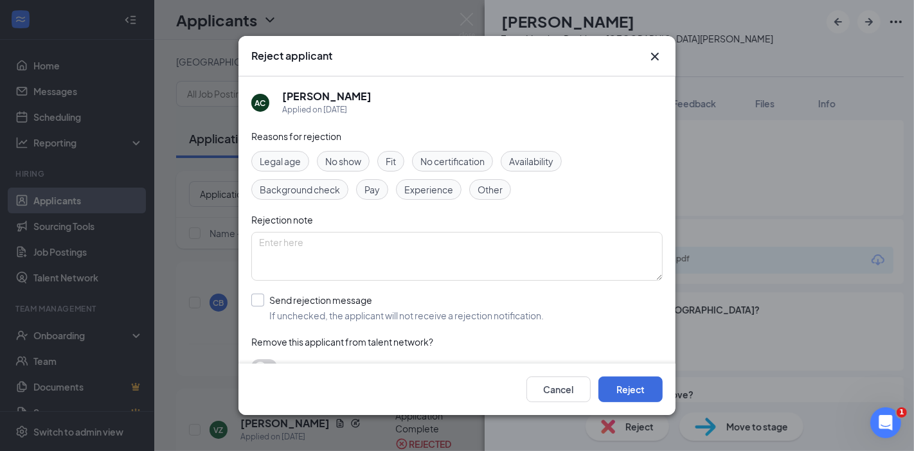
click at [303, 303] on input "Send rejection message If unchecked, the applicant will not receive a rejection…" at bounding box center [397, 308] width 292 height 28
checkbox input "true"
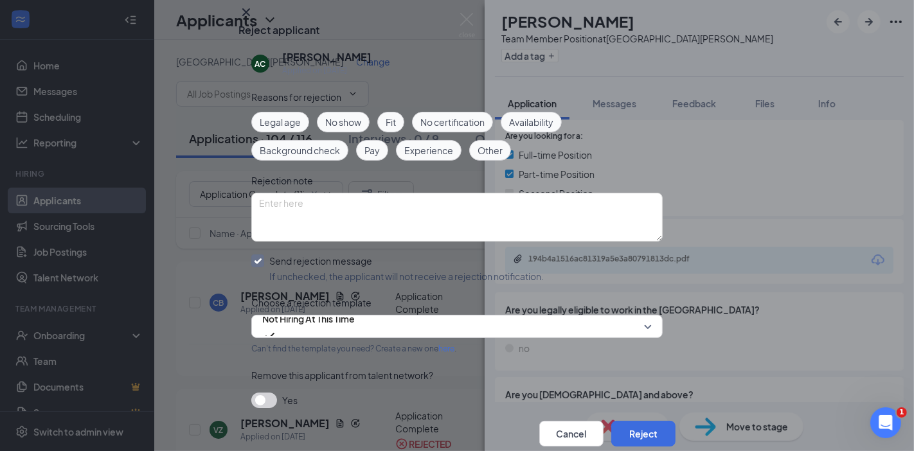
scroll to position [28, 0]
click at [298, 328] on span "Not Hiring At This Time" at bounding box center [308, 318] width 93 height 19
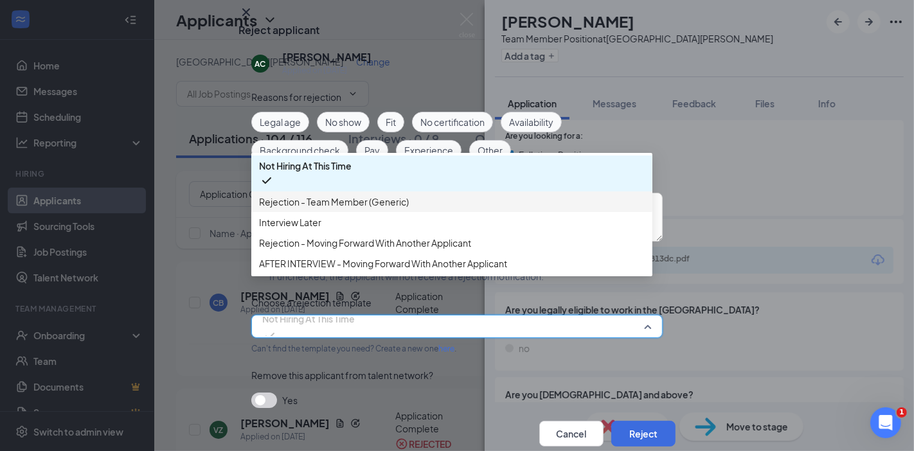
click at [329, 207] on span "Rejection - Team Member (Generic)" at bounding box center [334, 202] width 150 height 14
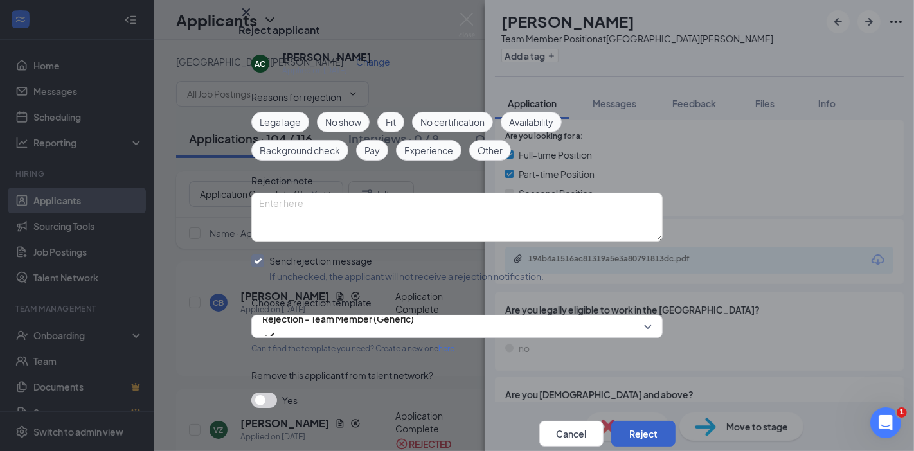
click at [642, 421] on button "Reject" at bounding box center [643, 434] width 64 height 26
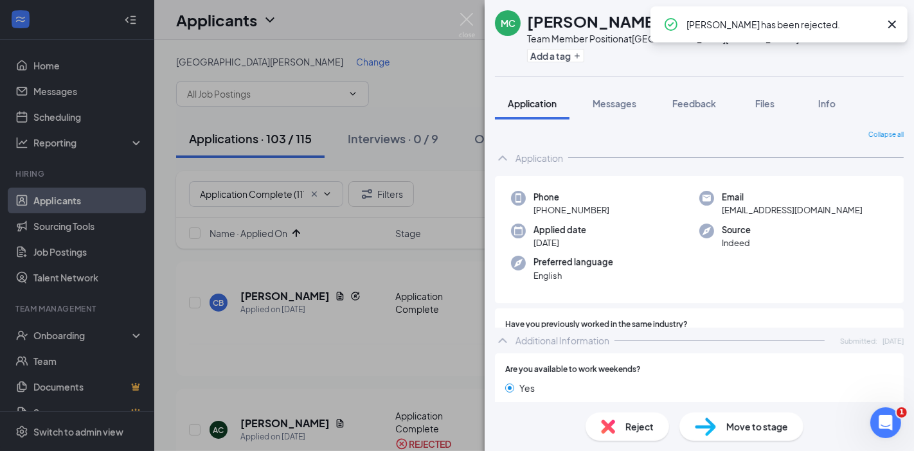
click at [891, 22] on icon "Cross" at bounding box center [891, 24] width 15 height 15
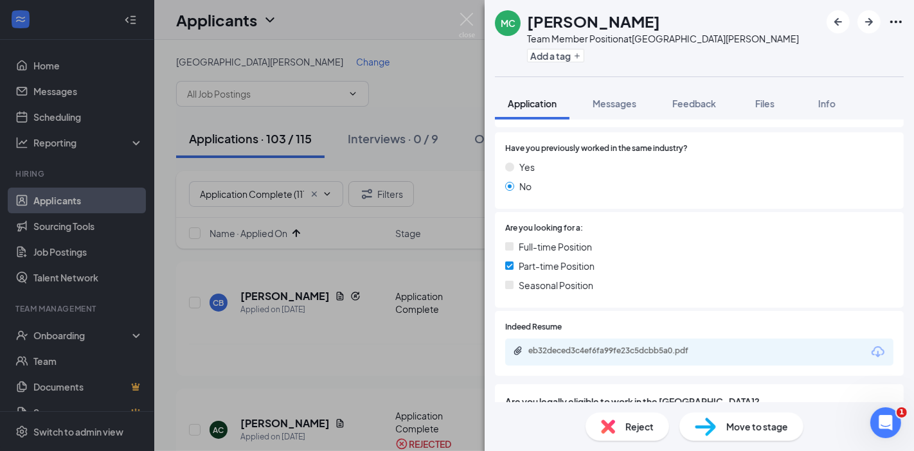
scroll to position [179, 0]
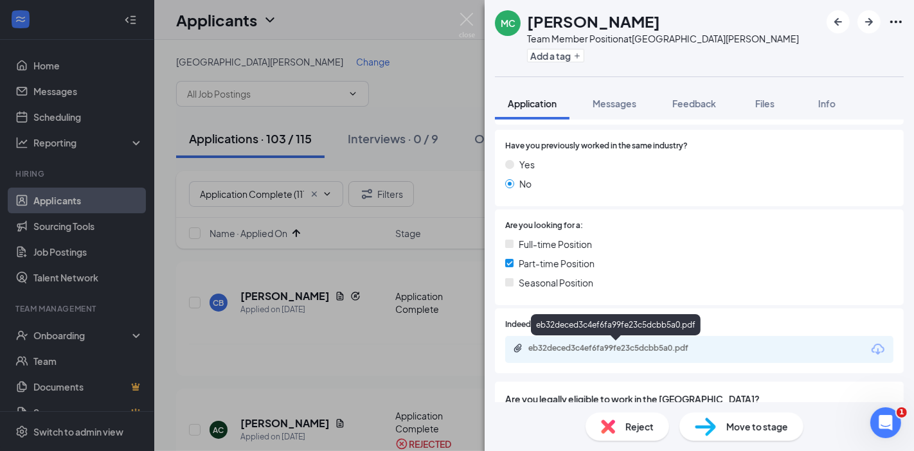
click at [593, 347] on div "eb32deced3c4ef6fa99fe23c5dcbb5a0.pdf" at bounding box center [618, 348] width 180 height 10
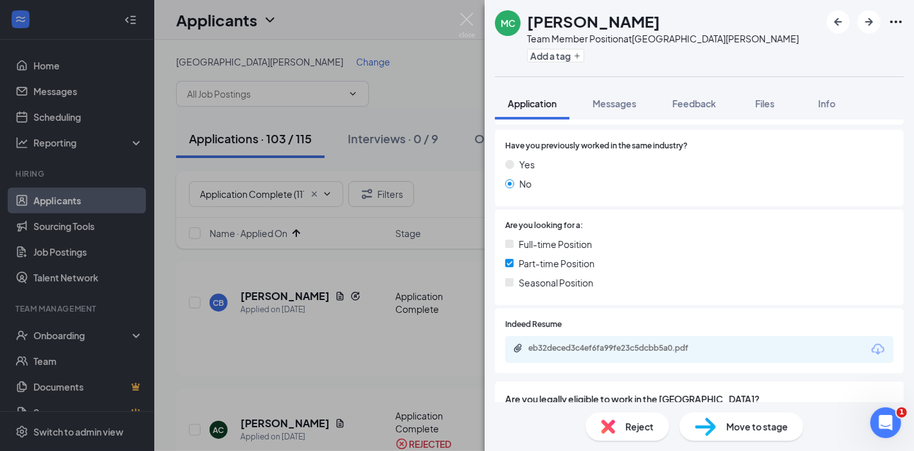
click at [623, 427] on div "Reject" at bounding box center [627, 427] width 84 height 28
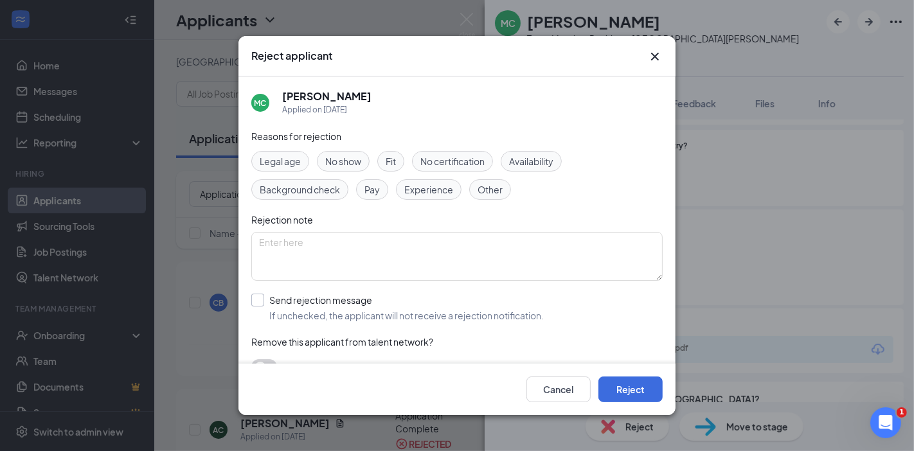
click at [403, 302] on input "Send rejection message If unchecked, the applicant will not receive a rejection…" at bounding box center [397, 308] width 292 height 28
checkbox input "true"
click at [635, 393] on button "Reject" at bounding box center [630, 390] width 64 height 26
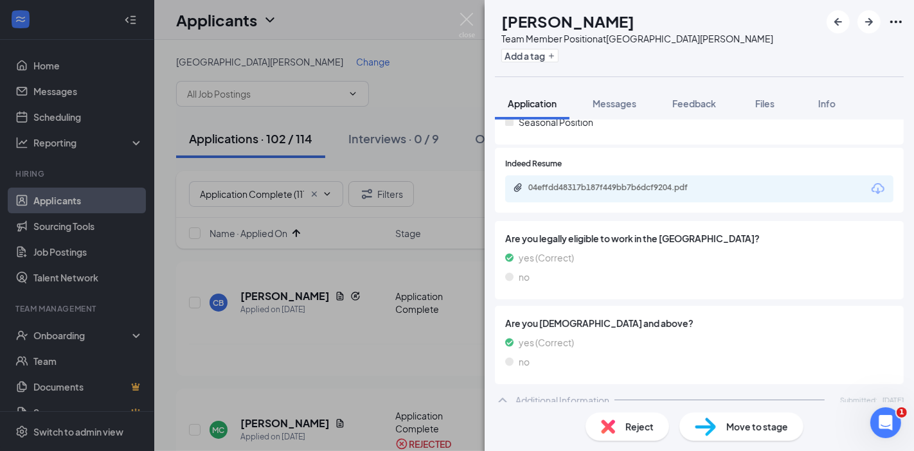
scroll to position [338, 0]
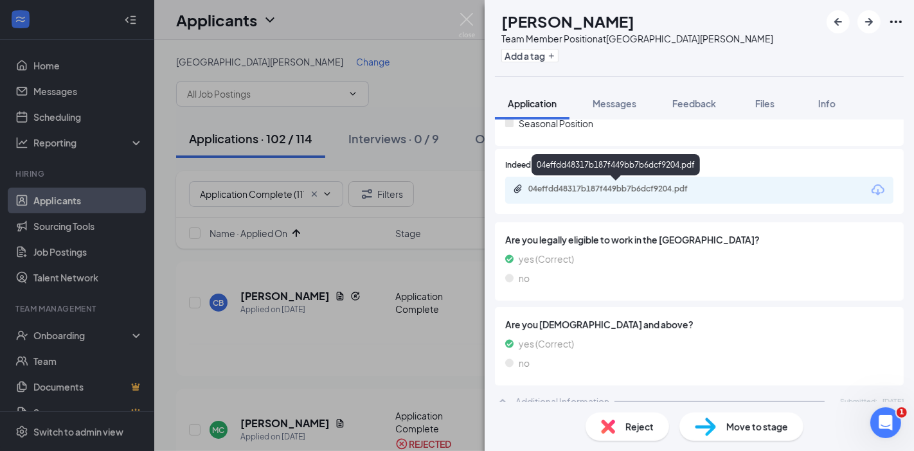
click at [579, 193] on div "04effdd48317b187f449bb7b6dcf9204.pdf" at bounding box center [617, 190] width 208 height 12
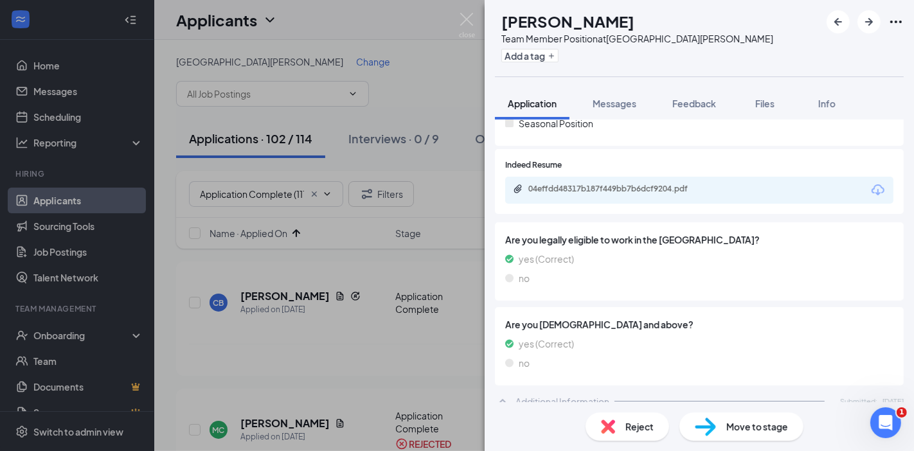
click at [637, 432] on span "Reject" at bounding box center [639, 427] width 28 height 14
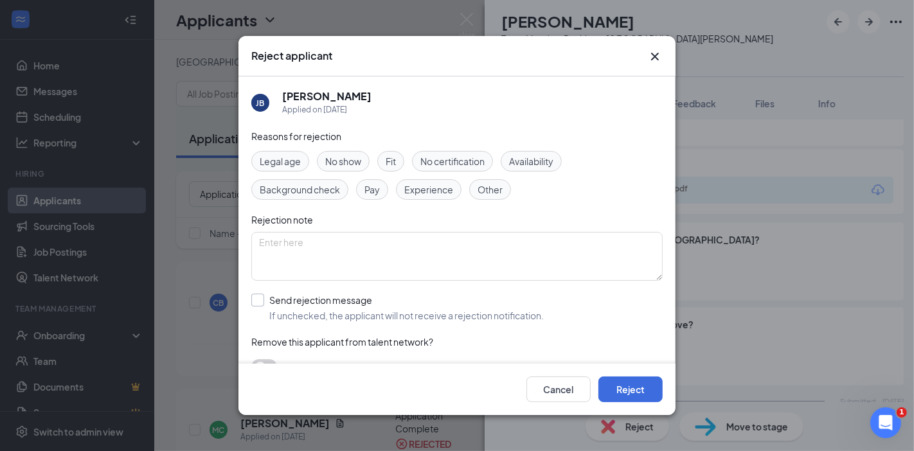
click at [303, 312] on input "Send rejection message If unchecked, the applicant will not receive a rejection…" at bounding box center [397, 308] width 292 height 28
checkbox input "true"
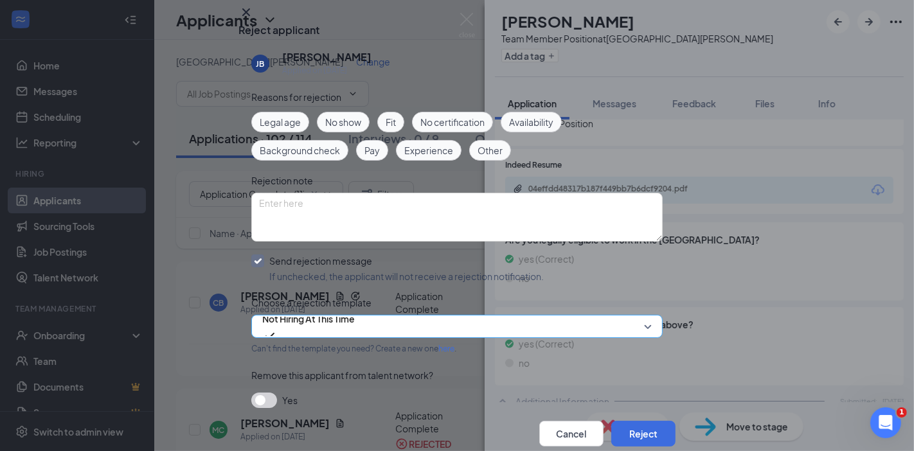
click at [303, 309] on span "Not Hiring At This Time" at bounding box center [308, 318] width 93 height 19
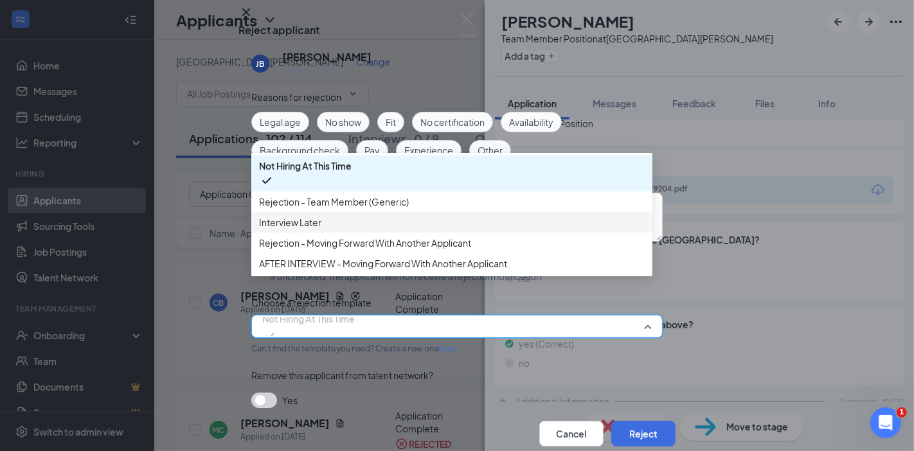
click at [323, 212] on div "Interview Later" at bounding box center [451, 222] width 401 height 21
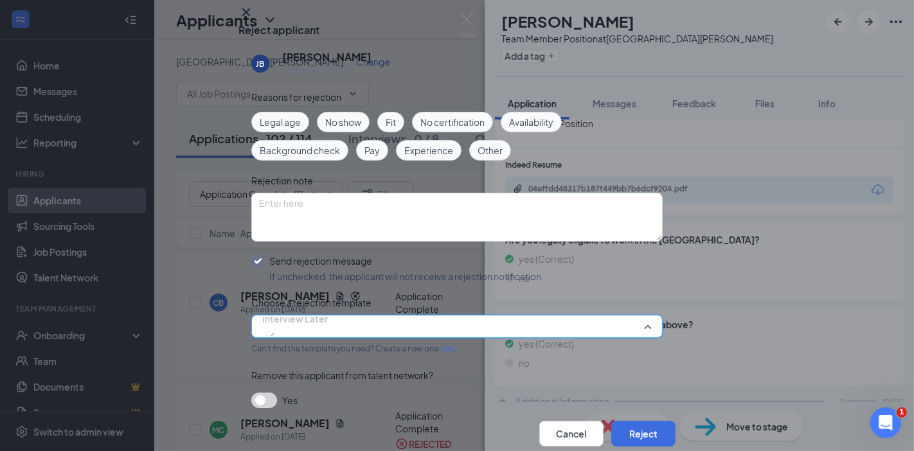
click at [328, 309] on span "Interview Later" at bounding box center [295, 326] width 66 height 35
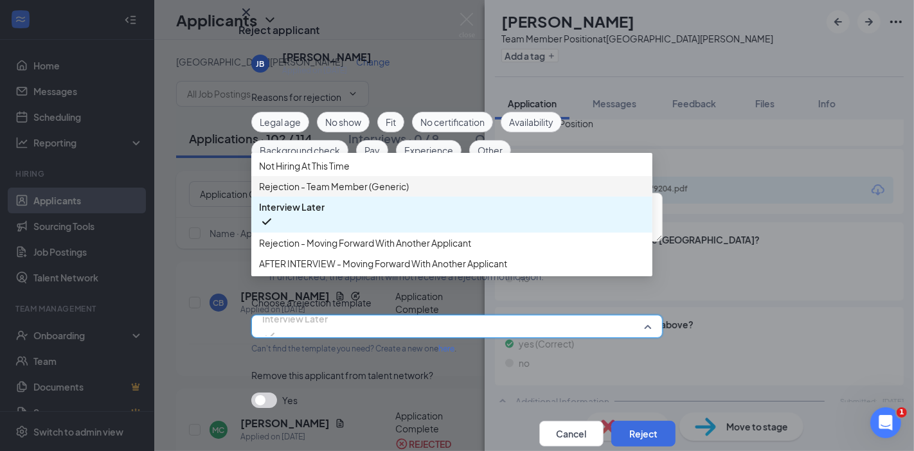
click at [368, 179] on span "Rejection - Team Member (Generic)" at bounding box center [334, 186] width 150 height 14
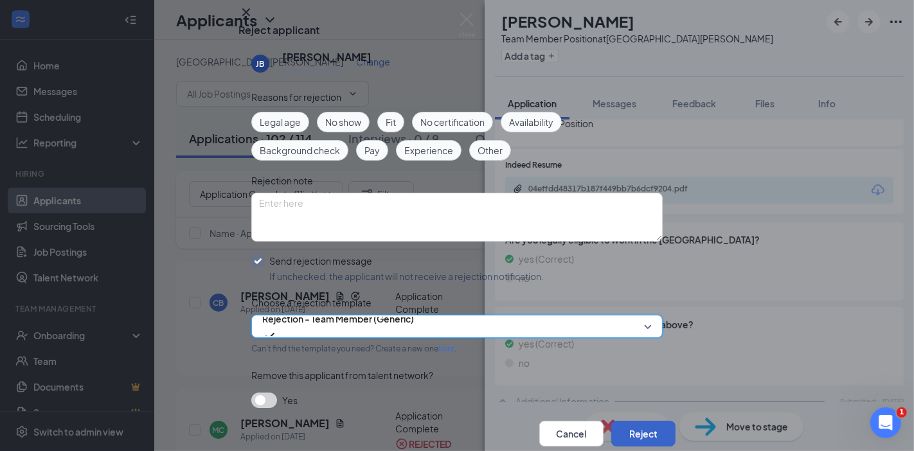
click at [625, 421] on button "Reject" at bounding box center [643, 434] width 64 height 26
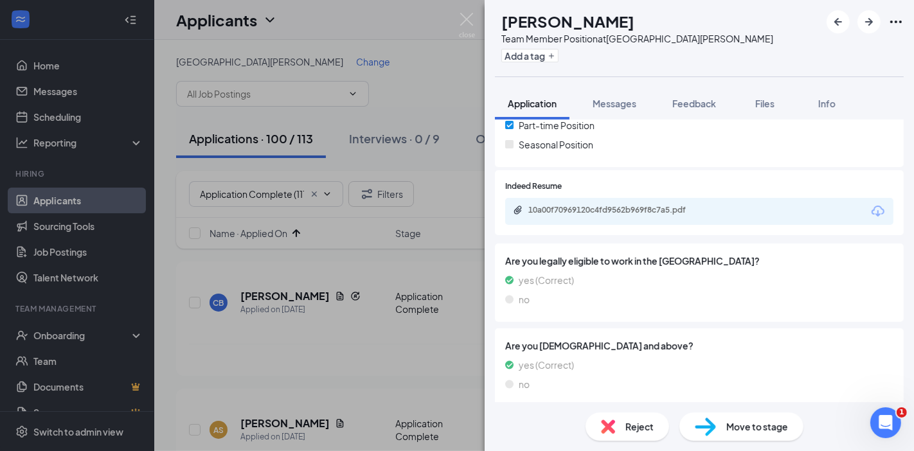
scroll to position [310, 0]
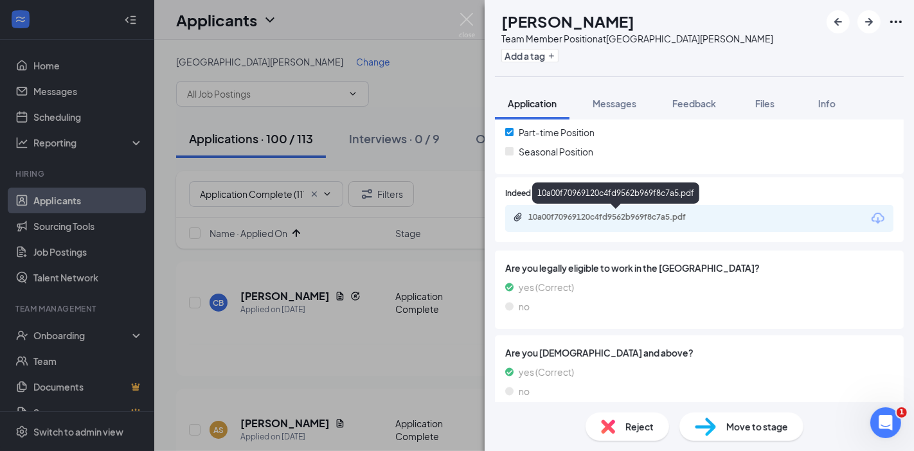
click at [592, 216] on div "10a00f70969120c4fd9562b969f8c7a5.pdf" at bounding box center [618, 217] width 180 height 10
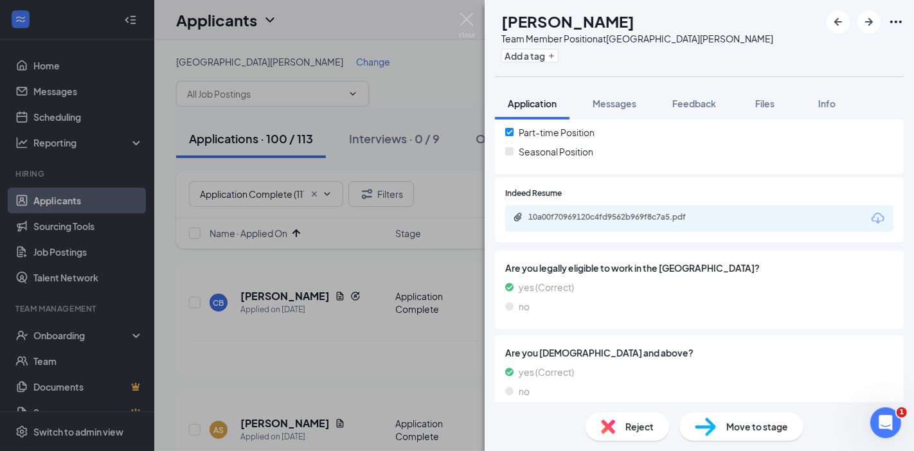
click at [616, 434] on div "Reject" at bounding box center [627, 427] width 84 height 28
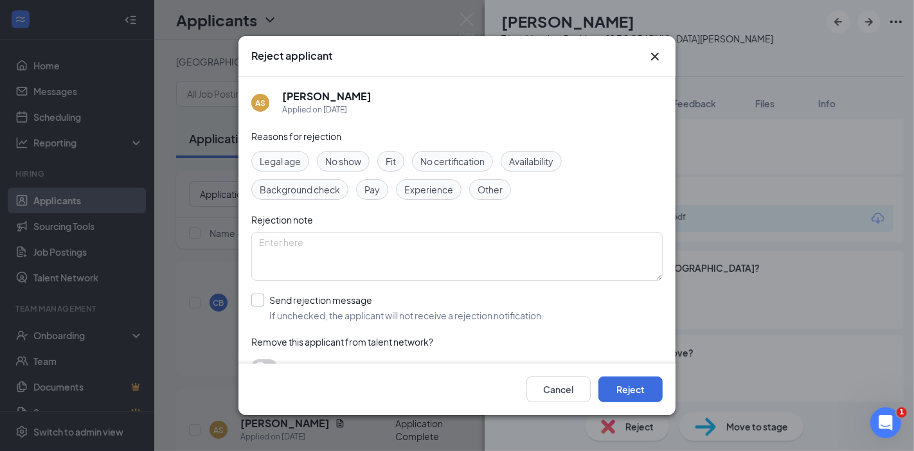
click at [328, 310] on input "Send rejection message If unchecked, the applicant will not receive a rejection…" at bounding box center [397, 308] width 292 height 28
checkbox input "true"
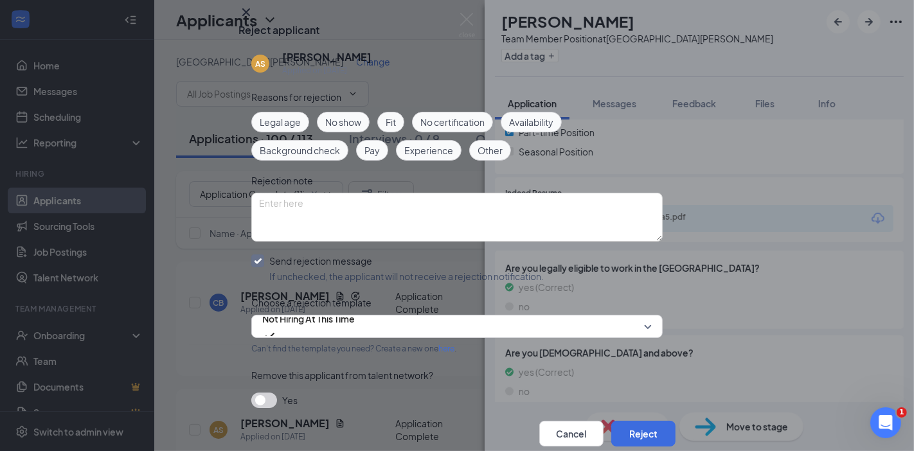
scroll to position [94, 0]
click at [303, 309] on span "Not Hiring At This Time" at bounding box center [308, 318] width 93 height 19
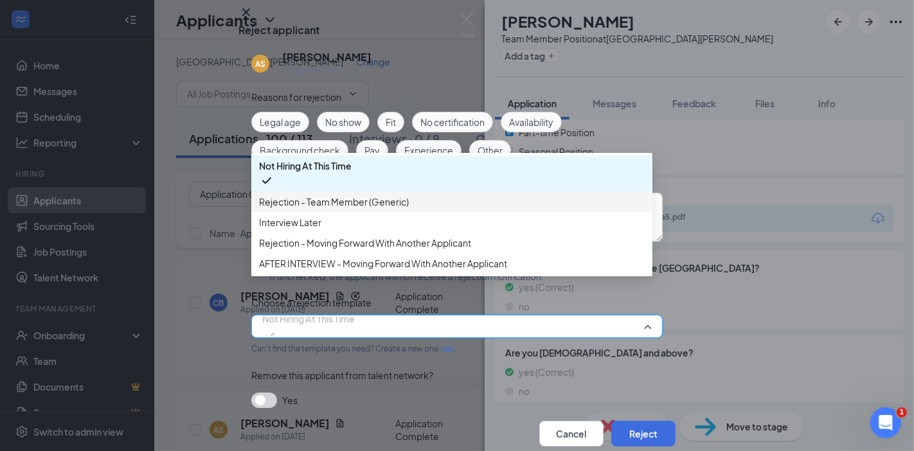
click at [306, 195] on span "Rejection - Team Member (Generic)" at bounding box center [334, 202] width 150 height 14
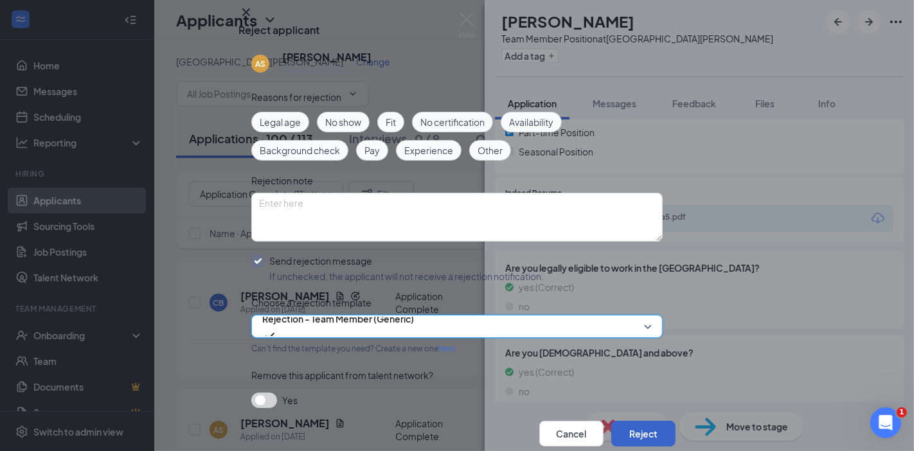
click at [632, 421] on button "Reject" at bounding box center [643, 434] width 64 height 26
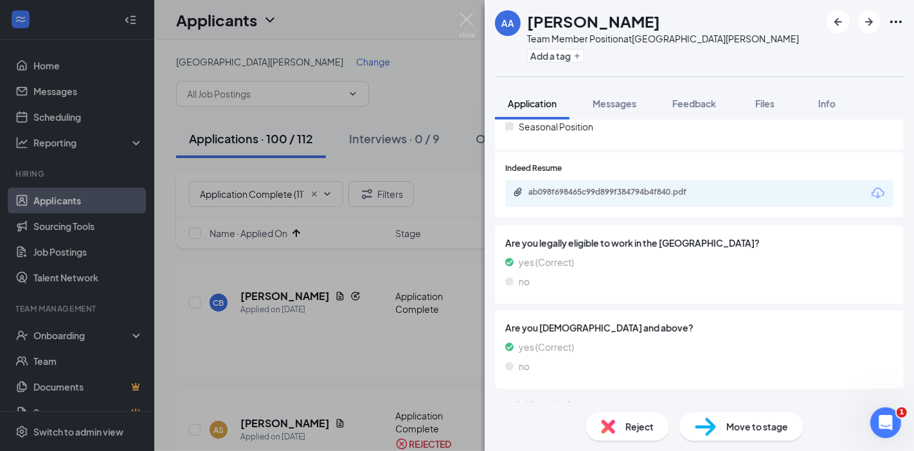
scroll to position [283, 0]
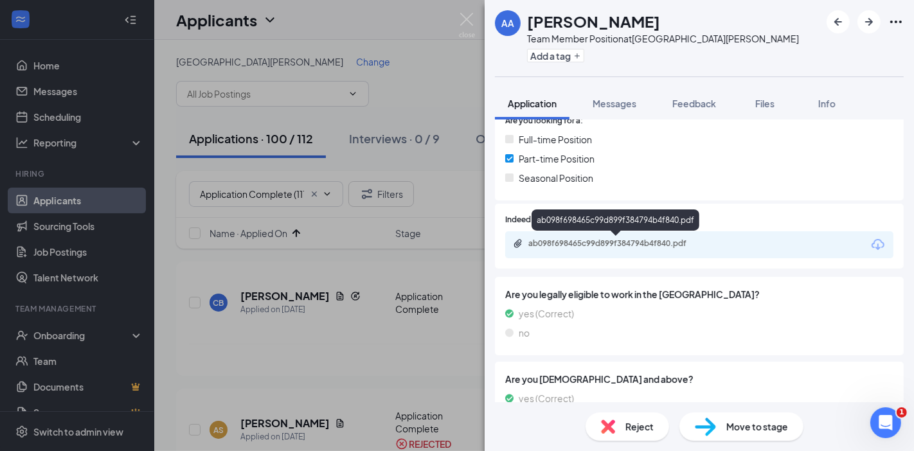
click at [562, 246] on div "ab098f698465c99d899f384794b4f840.pdf" at bounding box center [618, 243] width 180 height 10
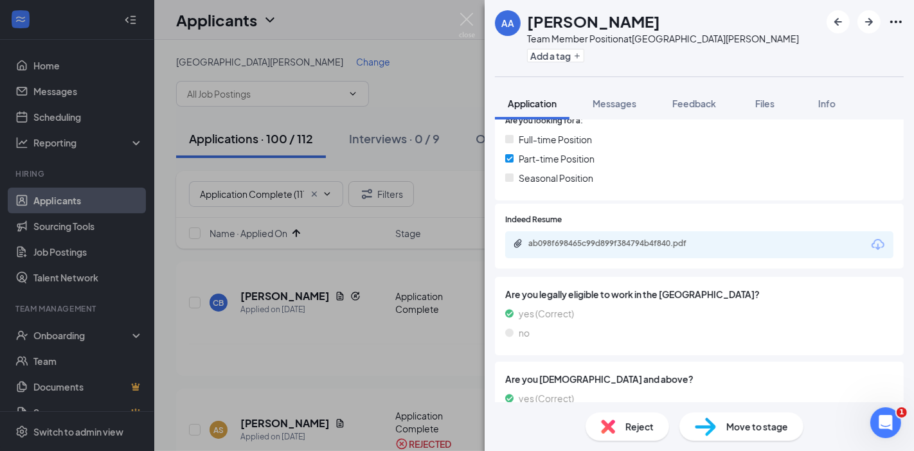
click at [607, 442] on div "Reject Move to stage" at bounding box center [698, 426] width 429 height 49
click at [623, 431] on div "Reject" at bounding box center [627, 427] width 84 height 28
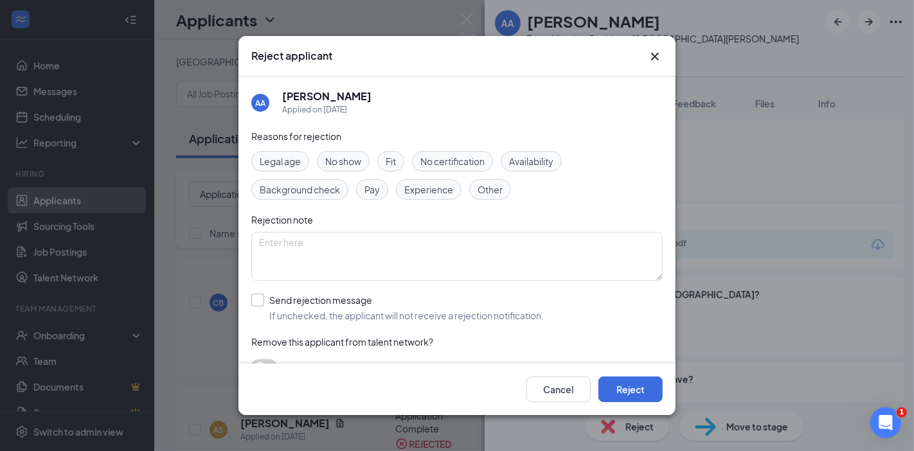
click at [319, 298] on input "Send rejection message If unchecked, the applicant will not receive a rejection…" at bounding box center [397, 308] width 292 height 28
checkbox input "true"
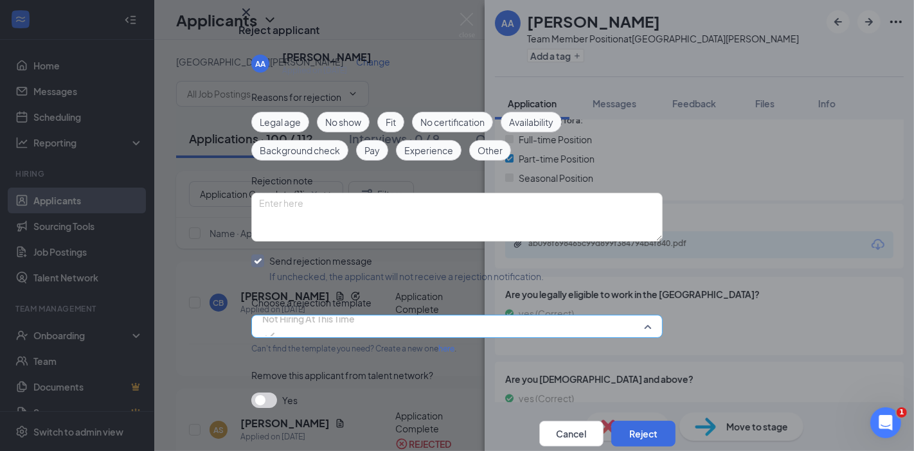
click at [301, 309] on span "Not Hiring At This Time" at bounding box center [308, 318] width 93 height 19
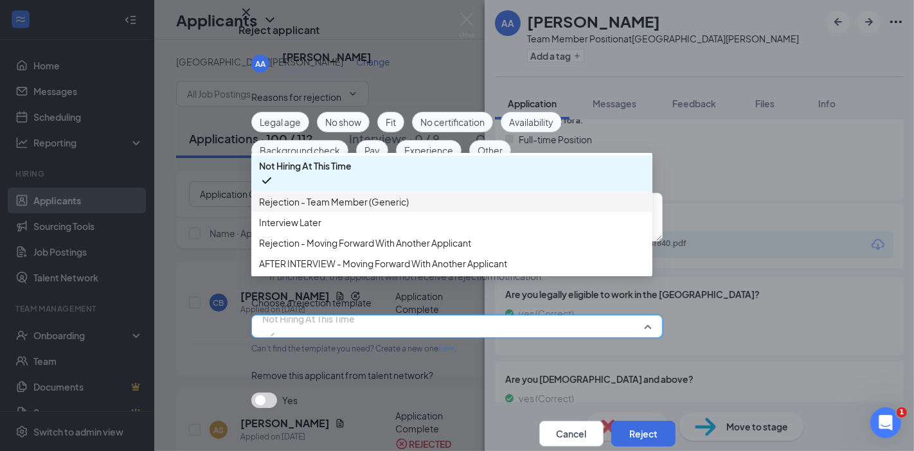
click at [299, 195] on span "Rejection - Team Member (Generic)" at bounding box center [334, 202] width 150 height 14
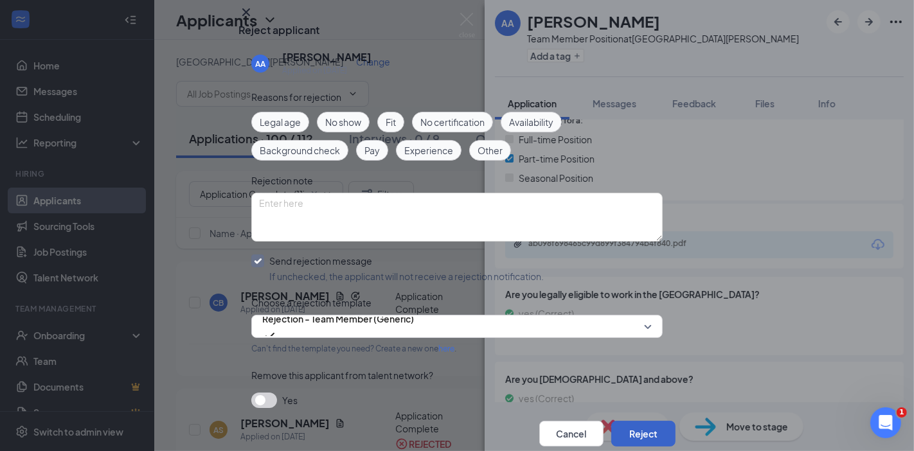
click at [628, 421] on button "Reject" at bounding box center [643, 434] width 64 height 26
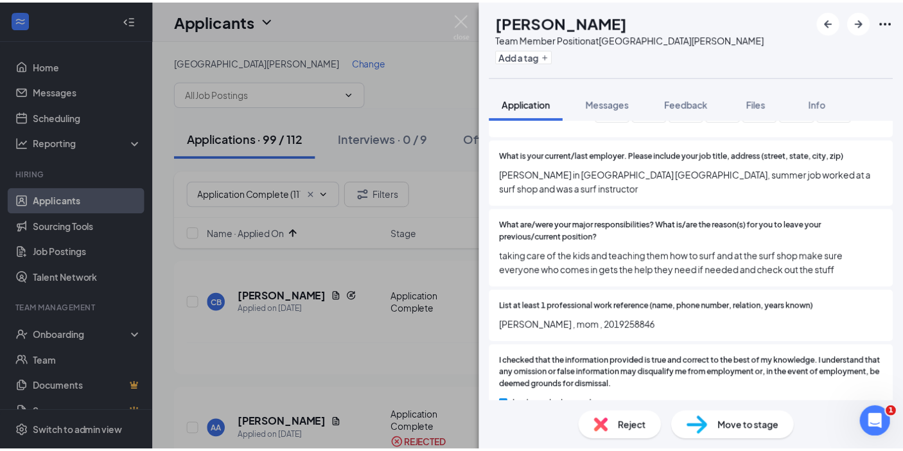
scroll to position [1029, 0]
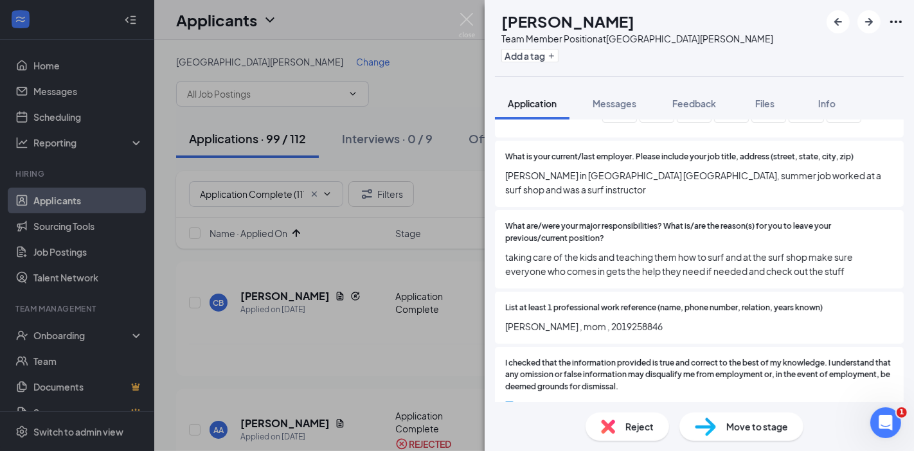
click at [154, 235] on div "VS [PERSON_NAME] Team Member Position at [GEOGRAPHIC_DATA] [PERSON_NAME] Add a …" at bounding box center [457, 225] width 914 height 451
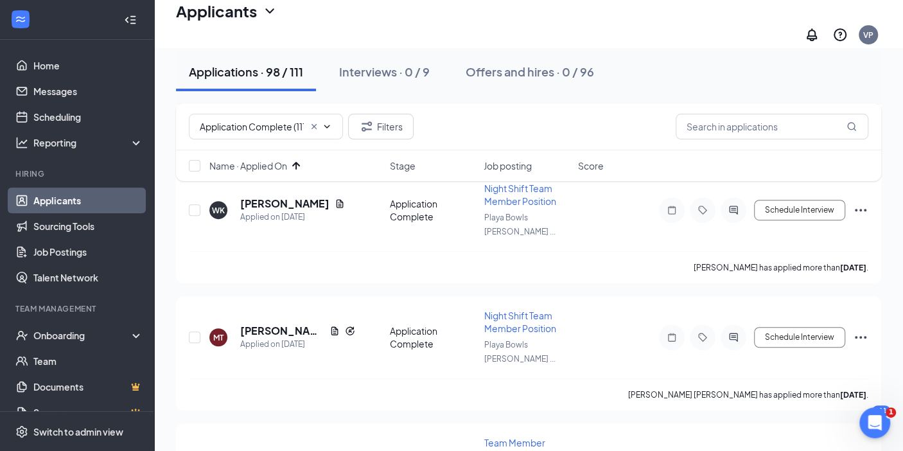
scroll to position [7648, 0]
